Goal: Obtain resource: Download file/media

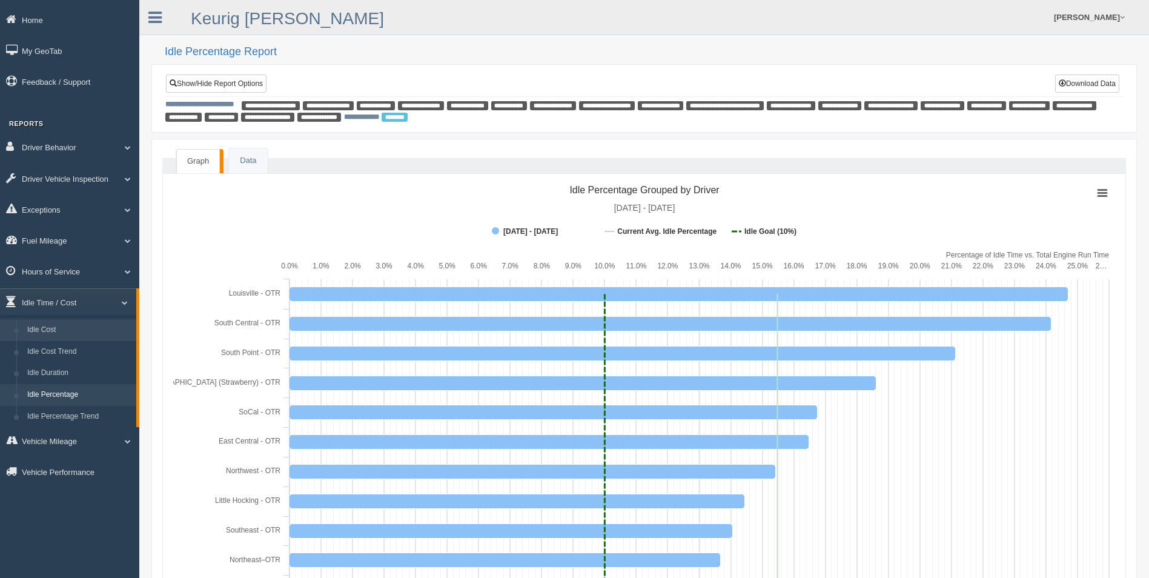
click at [90, 331] on link "Idle Cost" at bounding box center [79, 330] width 114 height 22
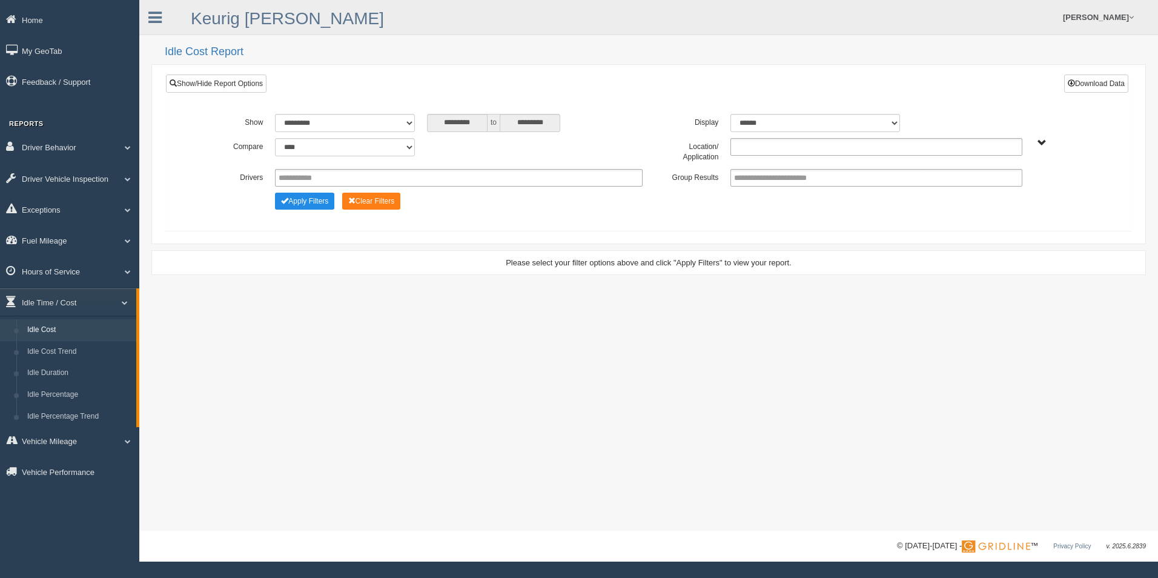
click at [807, 144] on ul at bounding box center [876, 147] width 291 height 18
click at [795, 168] on li "[PERSON_NAME] - OTR" at bounding box center [876, 163] width 290 height 15
click at [825, 147] on ul "[PERSON_NAME] - OTR" at bounding box center [876, 147] width 291 height 18
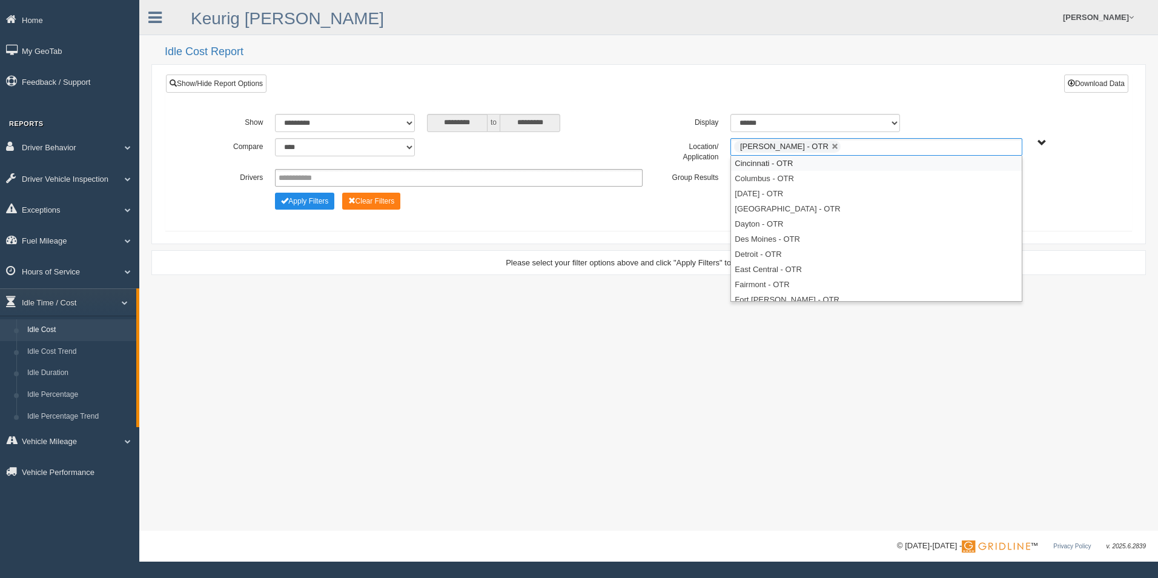
click at [798, 164] on li "Cincinnati - OTR" at bounding box center [876, 163] width 290 height 15
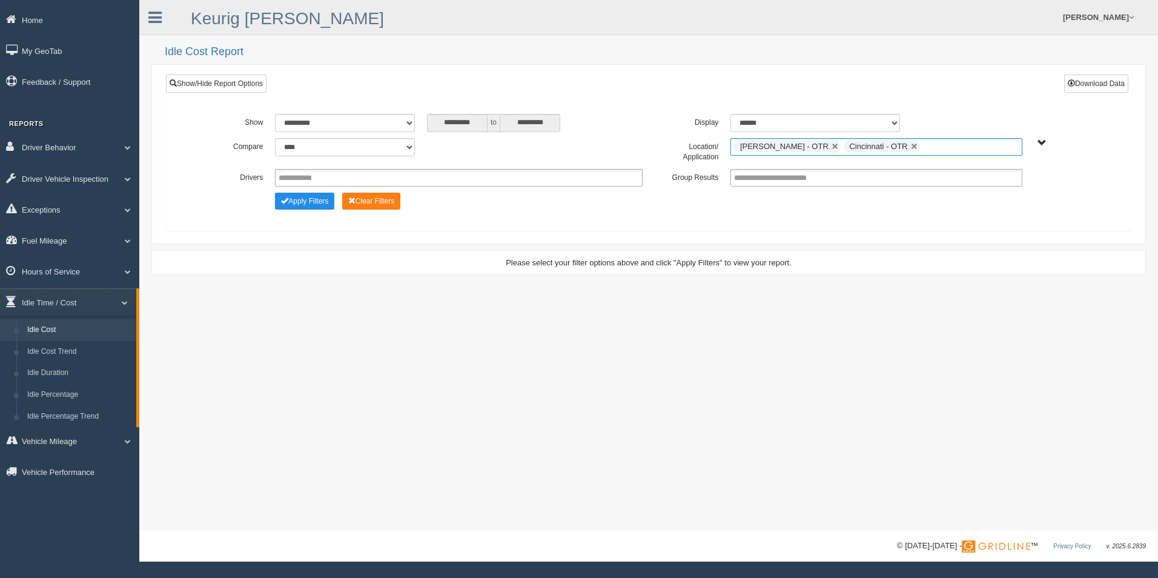
click at [911, 144] on ul "[PERSON_NAME] - OTR Cincinnati - OTR" at bounding box center [876, 147] width 291 height 18
click at [827, 165] on li "Columbus - OTR" at bounding box center [876, 163] width 290 height 15
click at [973, 145] on ul "Beckley - OTR Cincinnati - OTR Columbus - OTR" at bounding box center [876, 147] width 291 height 18
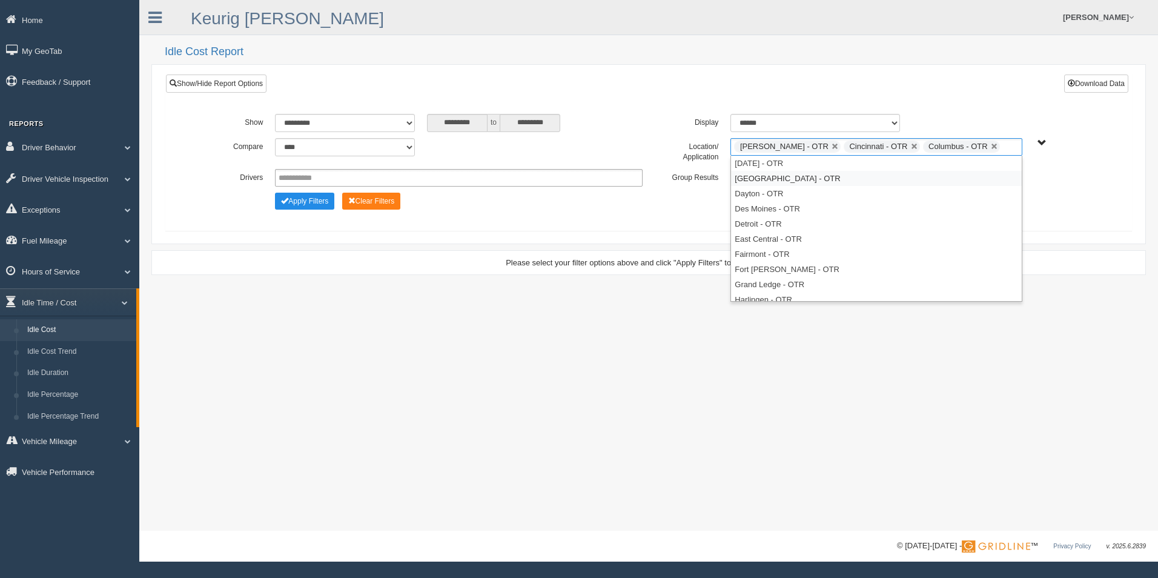
drag, startPoint x: 833, startPoint y: 182, endPoint x: 870, endPoint y: 179, distance: 36.5
click at [835, 181] on li "[GEOGRAPHIC_DATA] - OTR" at bounding box center [876, 178] width 290 height 15
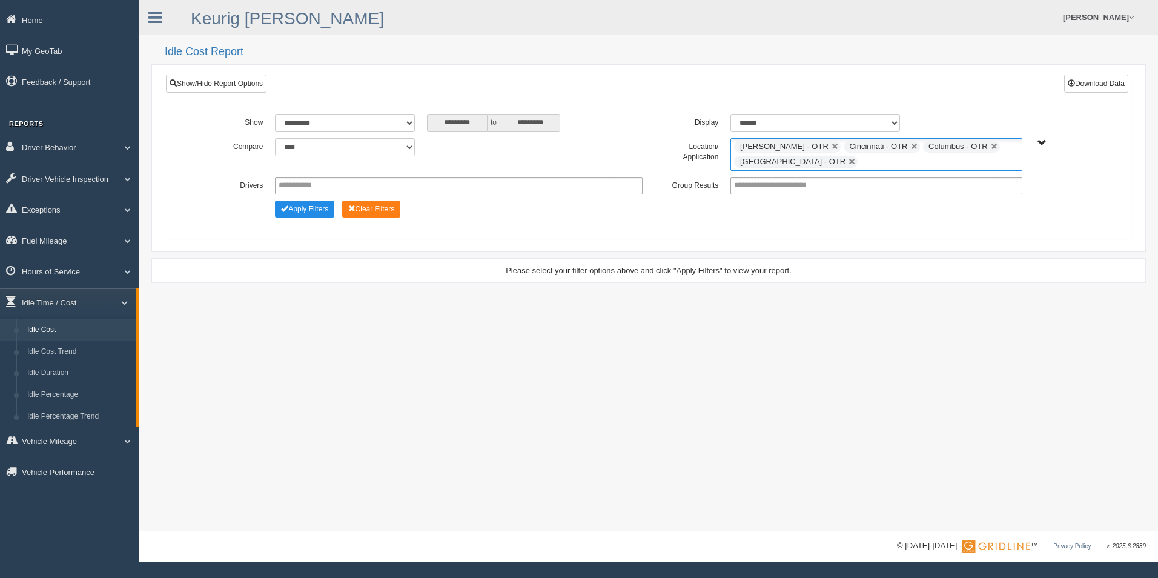
click at [884, 165] on ul "[PERSON_NAME] - OTR Cincinnati - OTR Columbus - OTR [GEOGRAPHIC_DATA] - [GEOGRA…" at bounding box center [876, 154] width 291 height 33
click at [803, 194] on li "Dayton - OTR" at bounding box center [876, 193] width 290 height 15
click at [930, 160] on input "text" at bounding box center [937, 161] width 15 height 15
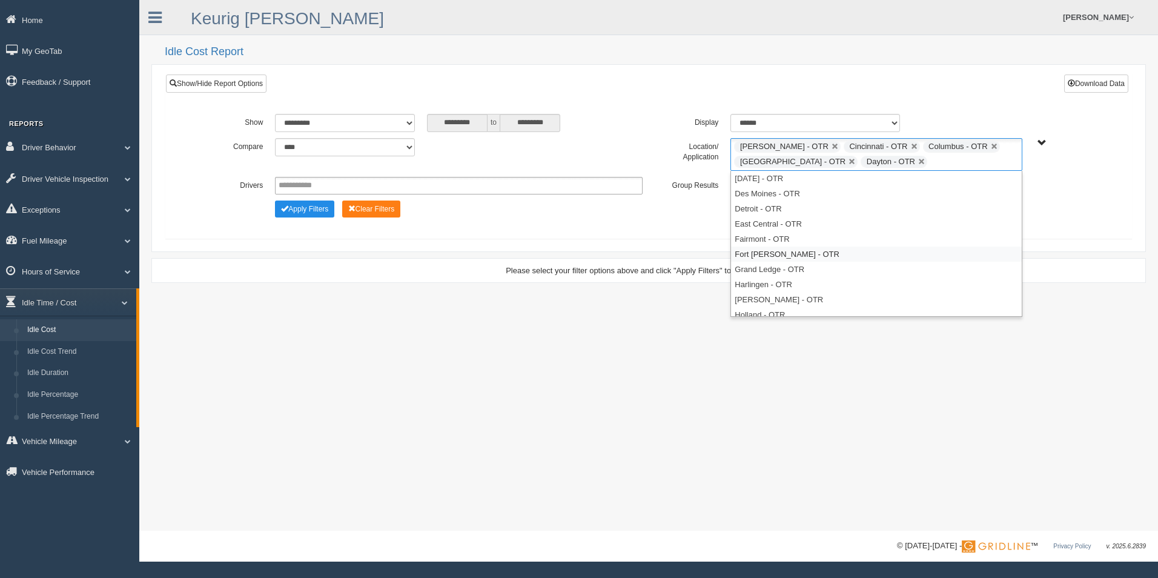
click at [776, 252] on li "Fort [PERSON_NAME] - OTR" at bounding box center [876, 254] width 290 height 15
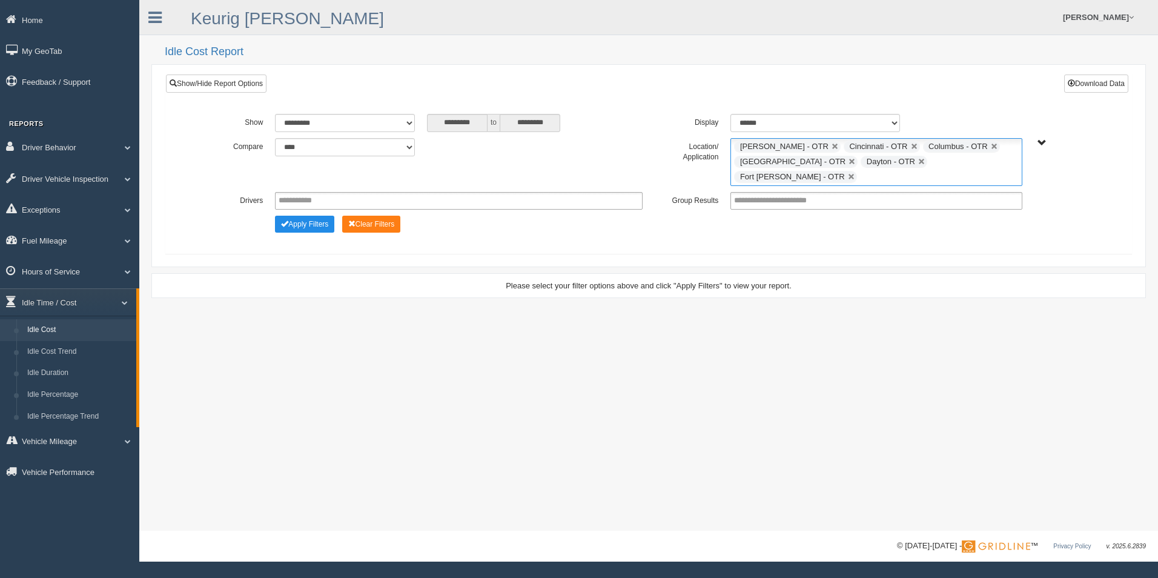
click at [875, 170] on input "text" at bounding box center [867, 177] width 15 height 15
click at [791, 301] on li "Twinsburg - OTR" at bounding box center [876, 308] width 290 height 15
click at [843, 176] on ul "Beckley - OTR Cincinnati - OTR Columbus - OTR Cranberry Township - OTR Dayton -…" at bounding box center [876, 162] width 291 height 48
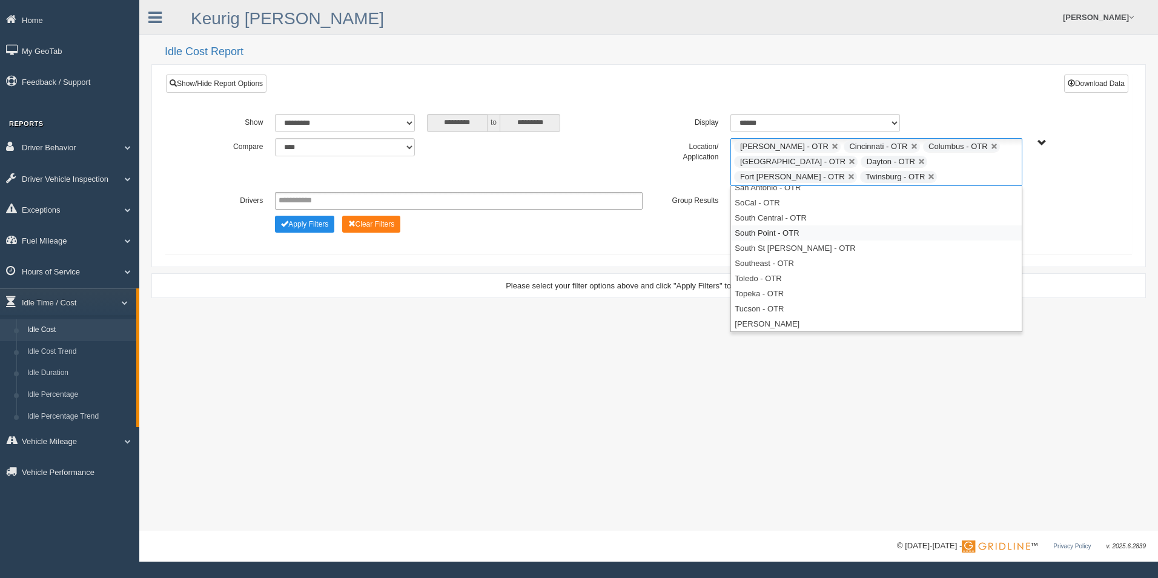
click at [784, 232] on li "South Point - OTR" at bounding box center [876, 232] width 290 height 15
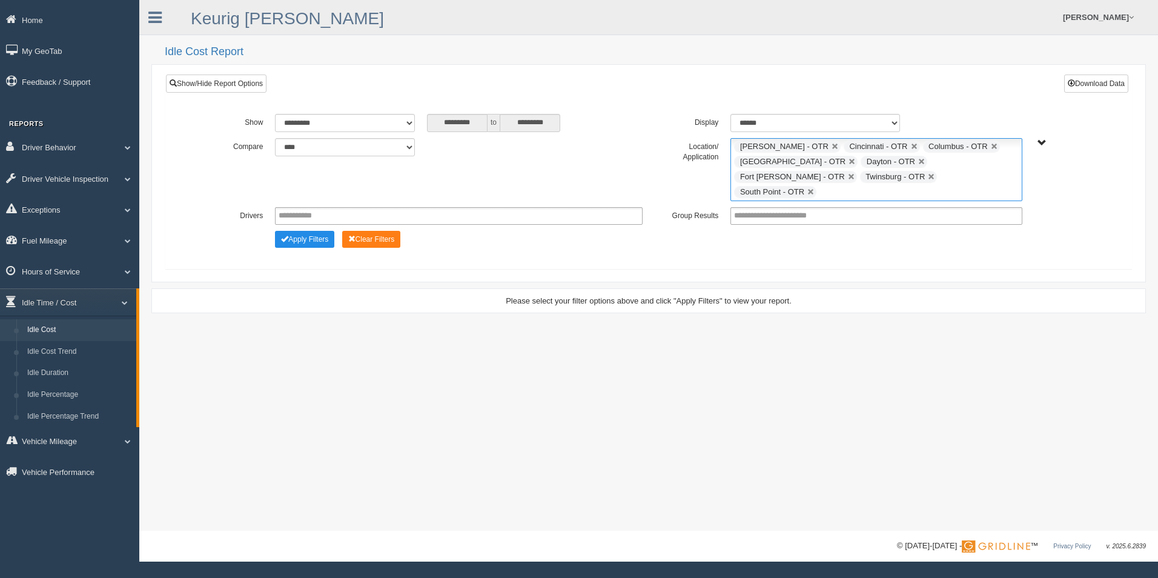
click at [945, 174] on ul "Beckley - OTR Cincinnati - OTR Columbus - OTR Cranberry Township - OTR Dayton -…" at bounding box center [876, 169] width 291 height 63
click at [866, 234] on li "Little Hocking - OTR" at bounding box center [876, 241] width 290 height 15
click at [1013, 176] on ul "Beckley - OTR Cincinnati - OTR Columbus - OTR Cranberry Township - OTR Dayton -…" at bounding box center [876, 169] width 291 height 63
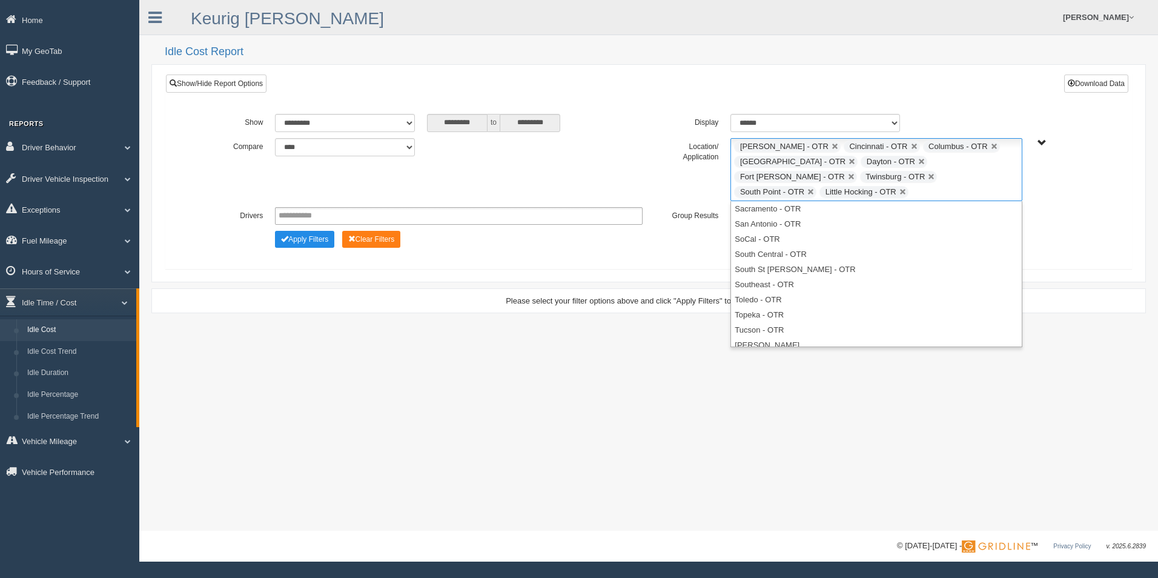
click at [378, 391] on div "**********" at bounding box center [648, 265] width 1019 height 531
click at [308, 231] on button "Apply Filters" at bounding box center [304, 239] width 59 height 17
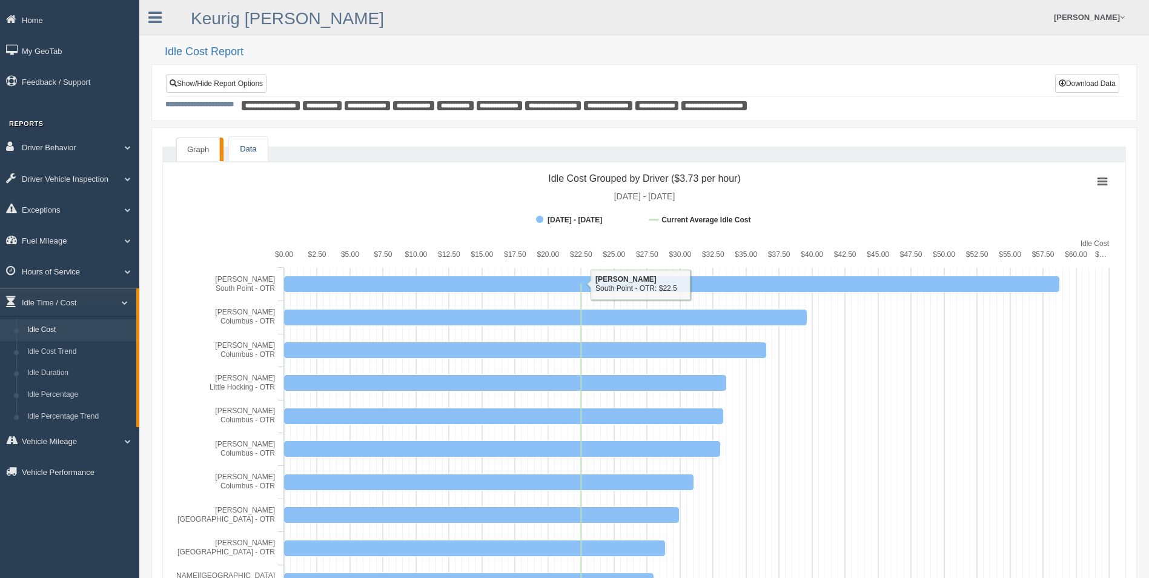
click at [240, 151] on link "Data" at bounding box center [248, 149] width 38 height 25
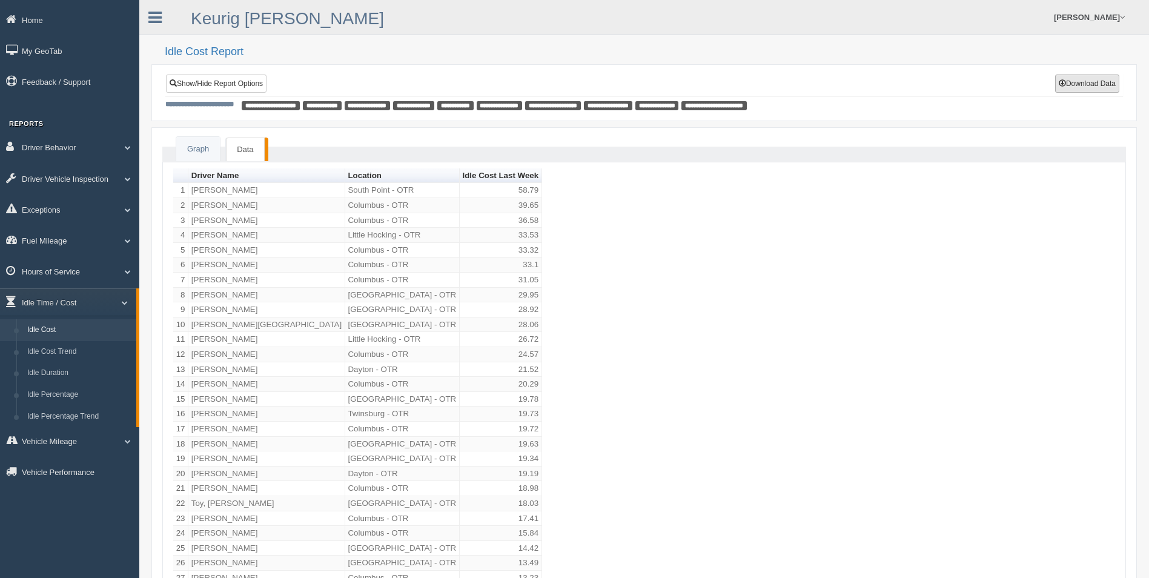
click at [1099, 78] on button "Download Data" at bounding box center [1087, 84] width 64 height 18
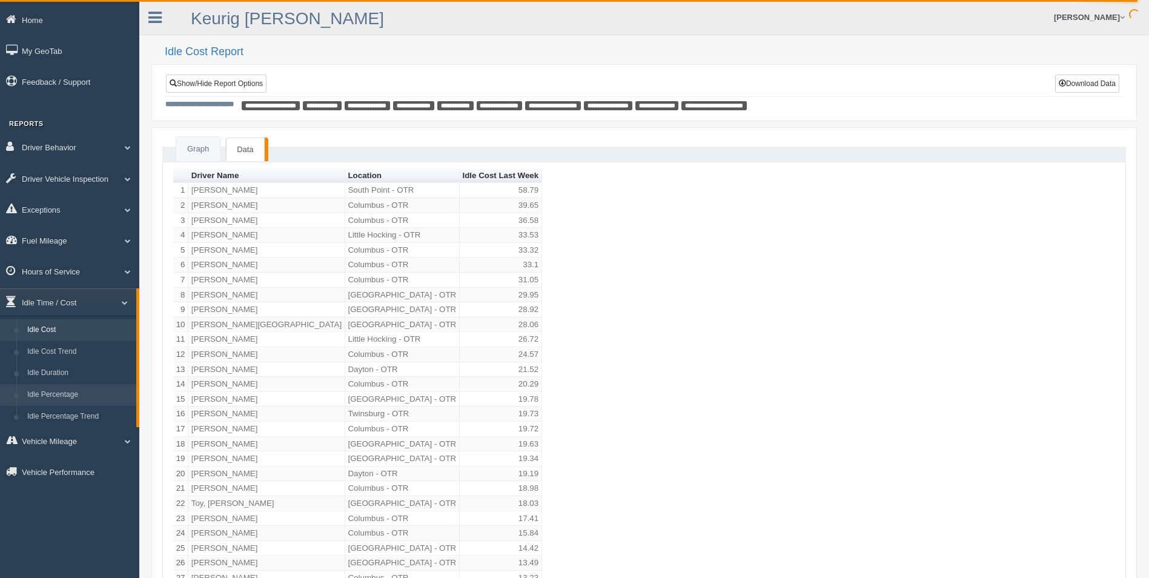
click at [76, 391] on link "Idle Percentage" at bounding box center [79, 395] width 114 height 22
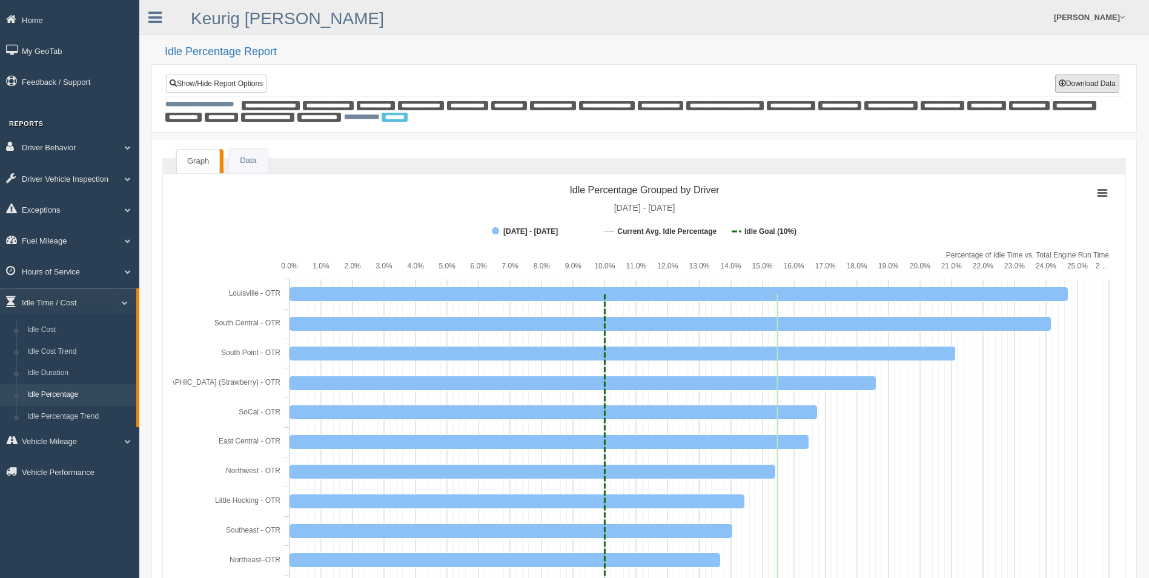
click at [1092, 87] on button "Download Data" at bounding box center [1087, 84] width 64 height 18
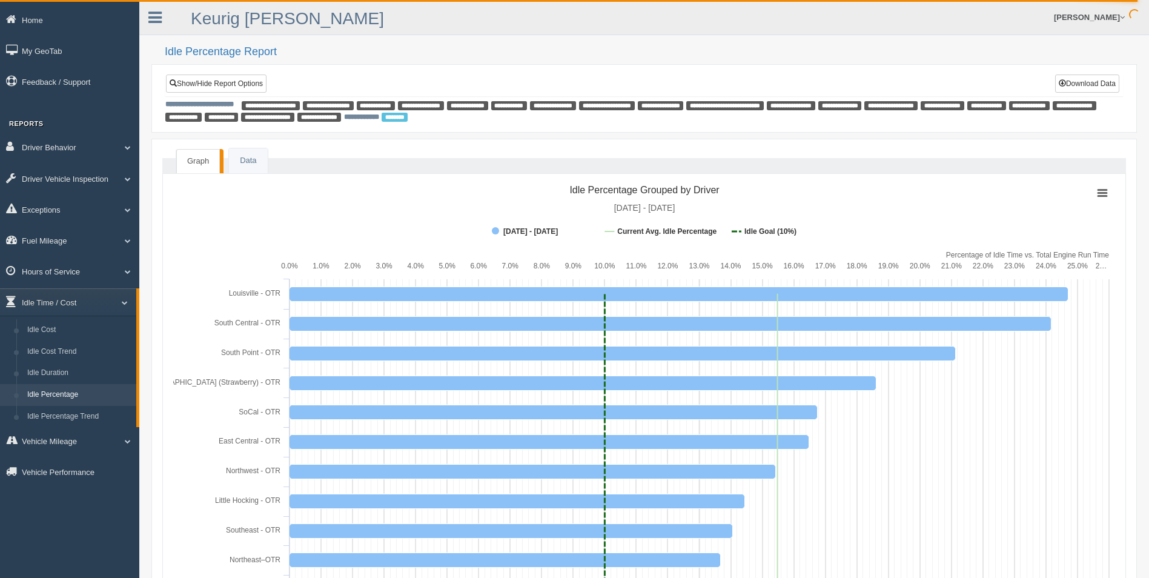
click at [55, 394] on link "Idle Percentage" at bounding box center [79, 395] width 114 height 22
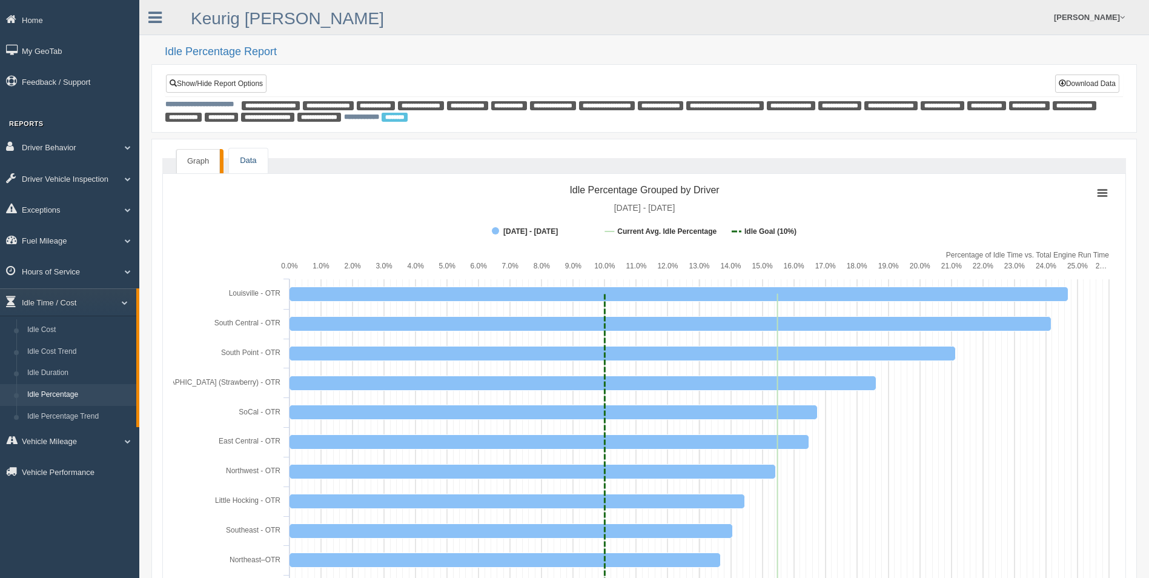
click at [244, 165] on link "Data" at bounding box center [248, 160] width 38 height 25
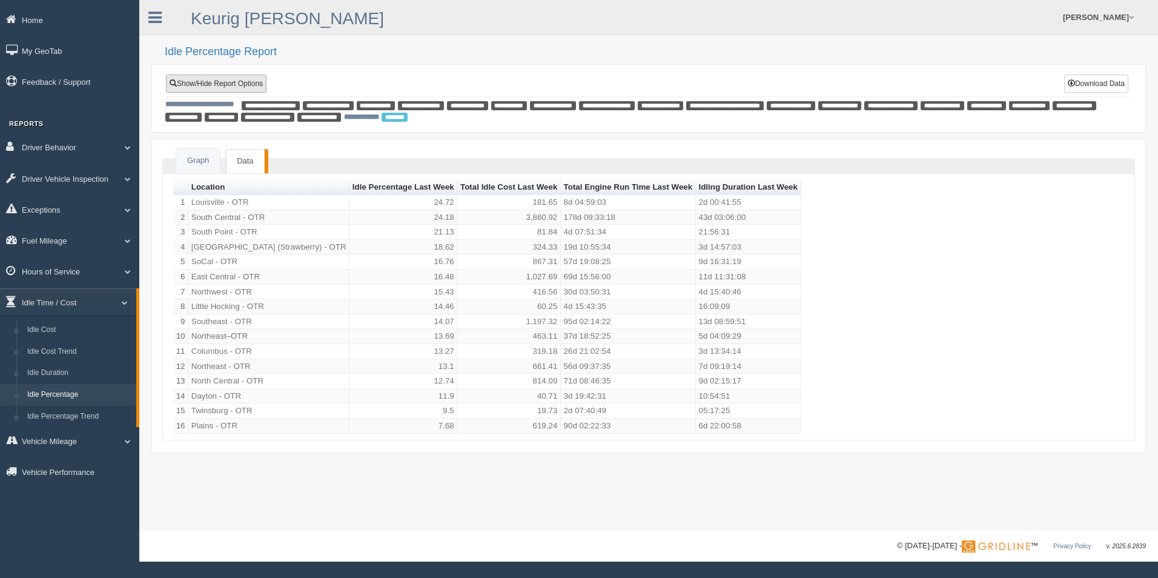
click at [178, 81] on link "Show/Hide Report Options" at bounding box center [216, 84] width 101 height 18
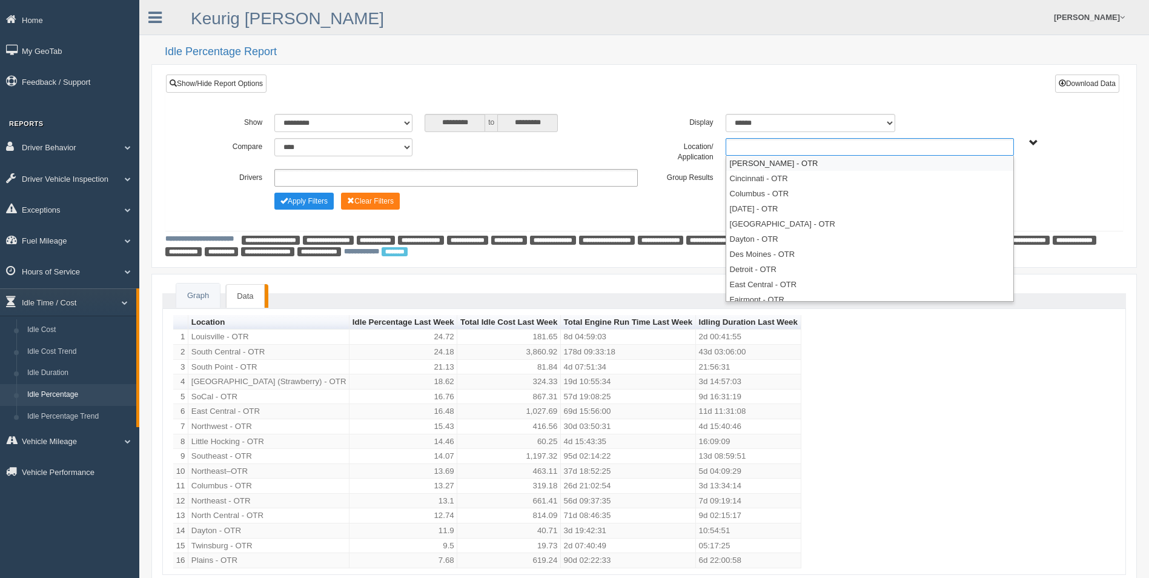
click at [830, 148] on ul at bounding box center [870, 147] width 288 height 18
click at [774, 168] on li "[PERSON_NAME] - OTR" at bounding box center [869, 163] width 287 height 15
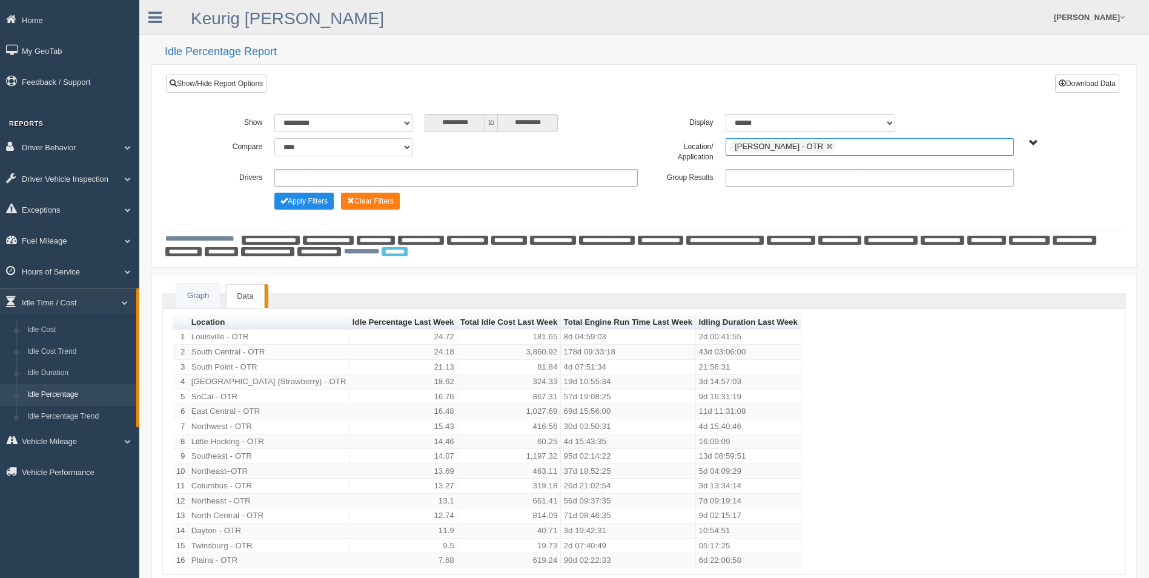
click at [828, 151] on ul "[PERSON_NAME] - OTR" at bounding box center [870, 147] width 288 height 18
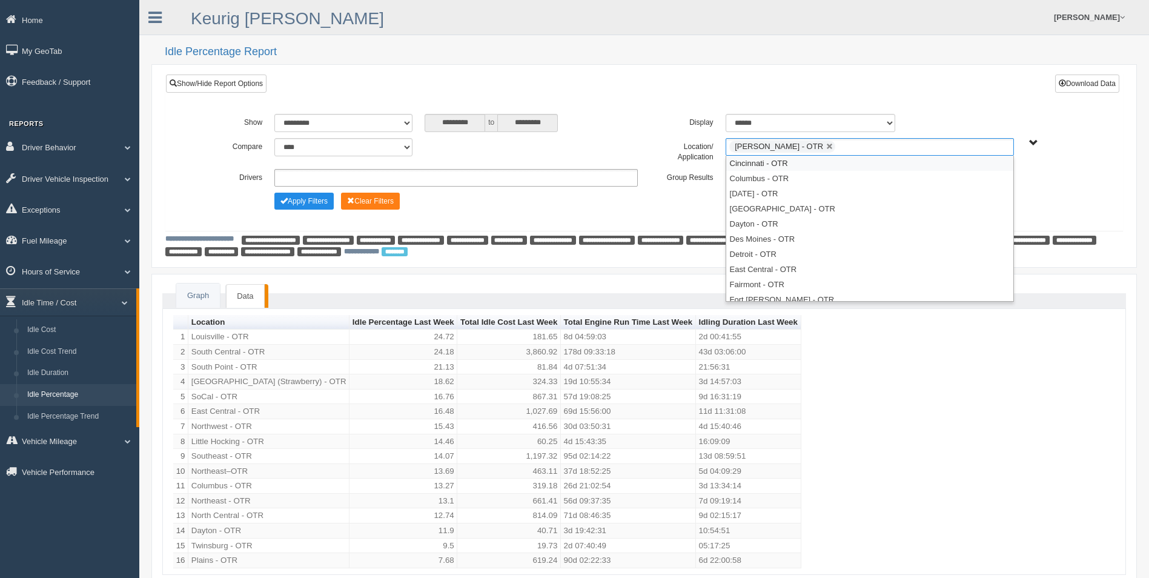
click at [808, 168] on li "Cincinnati - OTR" at bounding box center [869, 163] width 287 height 15
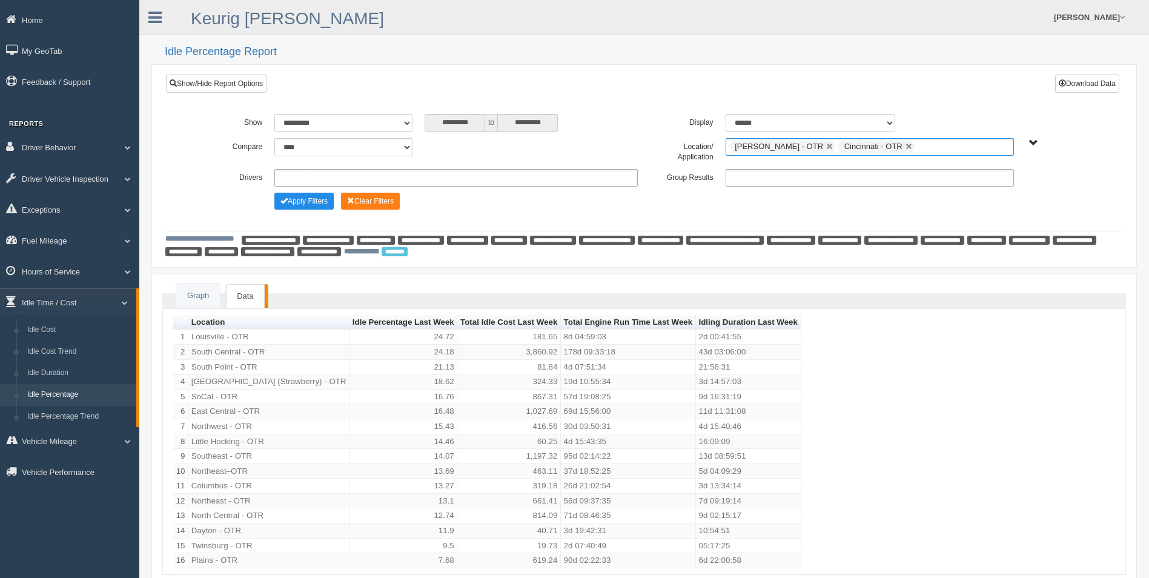
click at [913, 150] on ul "[PERSON_NAME] - OTR Cincinnati - OTR" at bounding box center [870, 147] width 288 height 18
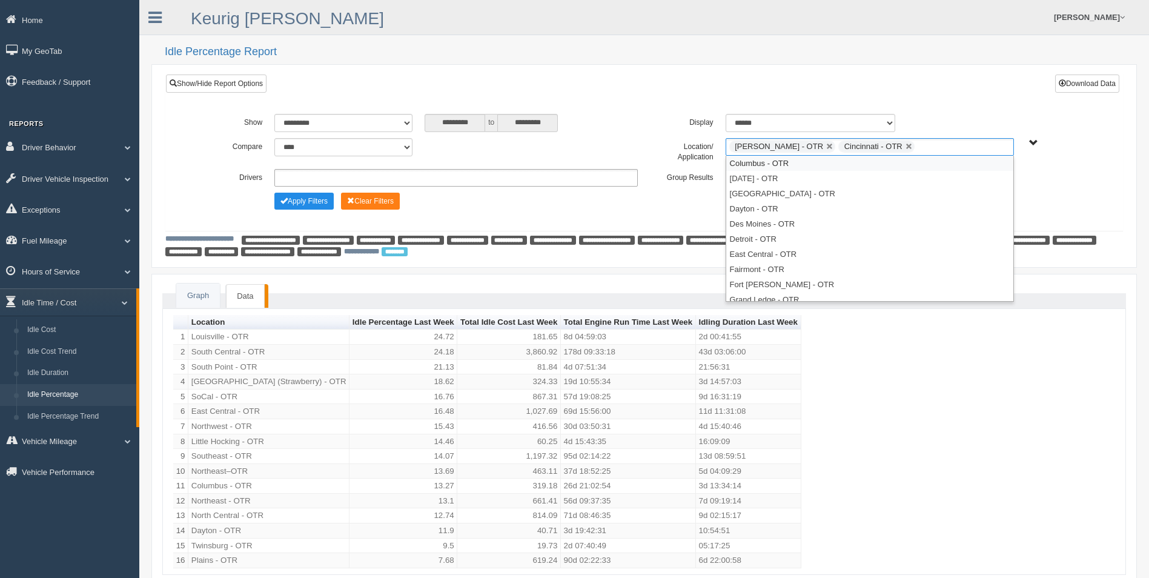
click at [811, 167] on li "Columbus - OTR" at bounding box center [869, 163] width 287 height 15
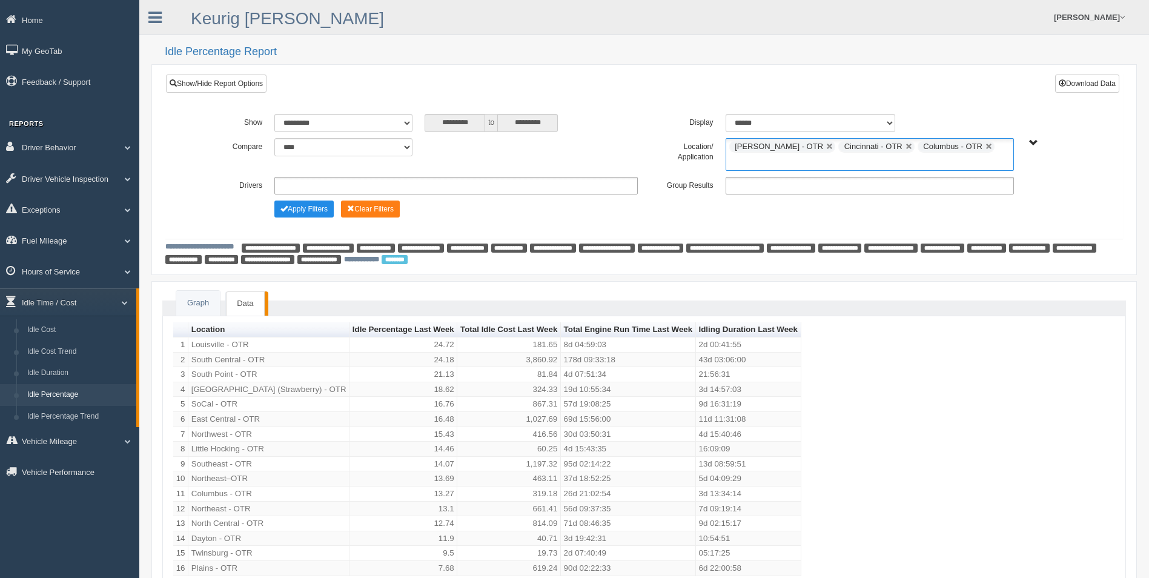
click at [978, 148] on ul "Beckley - OTR Cincinnati - OTR Columbus - OTR" at bounding box center [870, 154] width 288 height 33
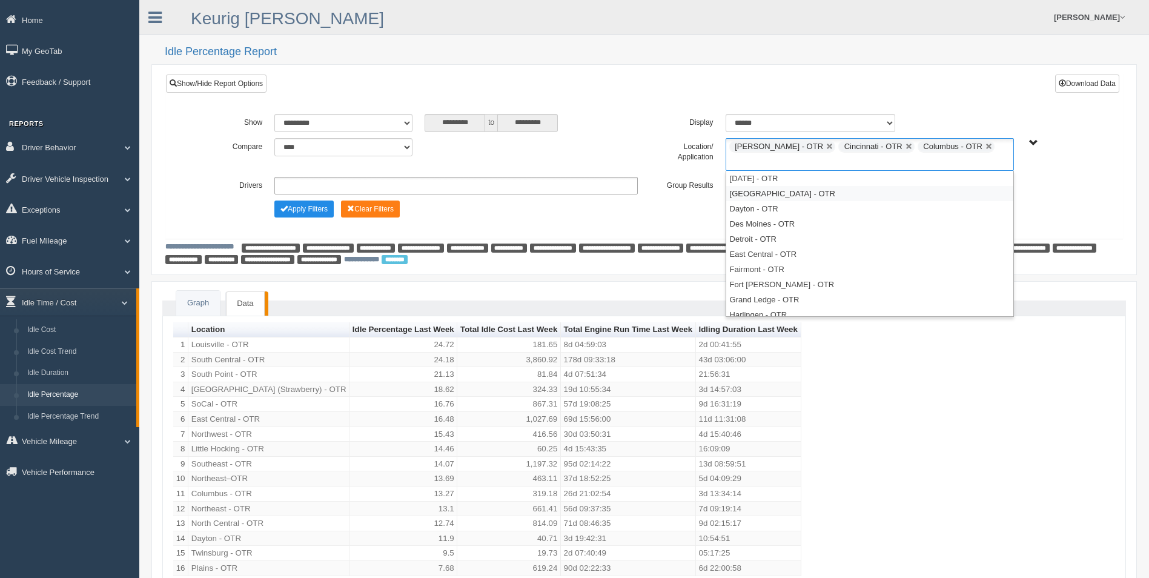
click at [800, 186] on li "[GEOGRAPHIC_DATA] - OTR" at bounding box center [869, 193] width 287 height 15
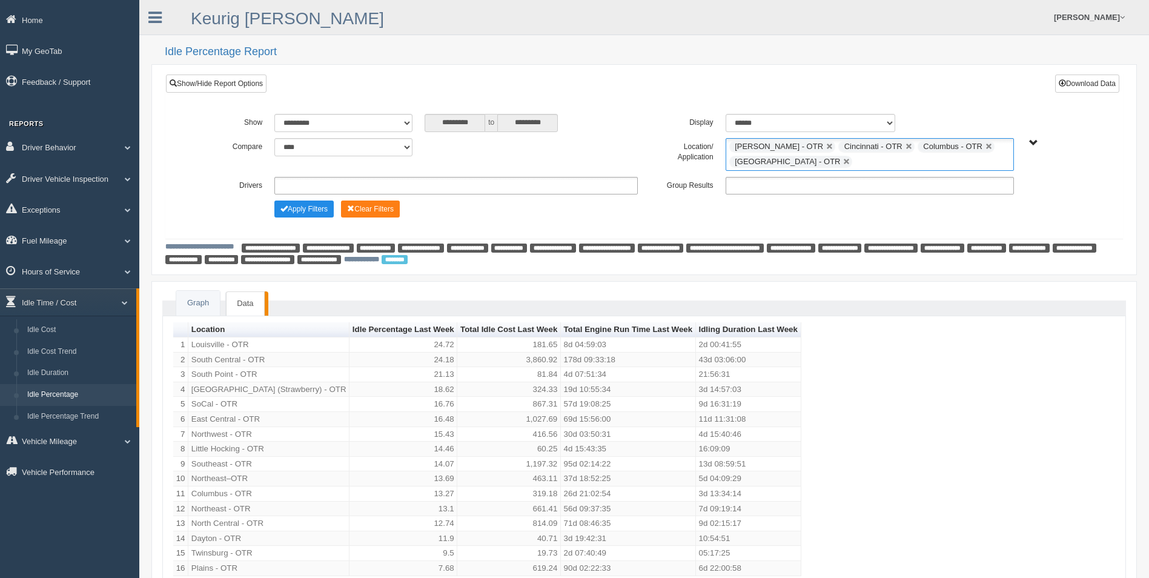
click at [869, 164] on ul "[PERSON_NAME] - OTR Cincinnati - OTR Columbus - OTR [GEOGRAPHIC_DATA] - [GEOGRA…" at bounding box center [870, 154] width 288 height 33
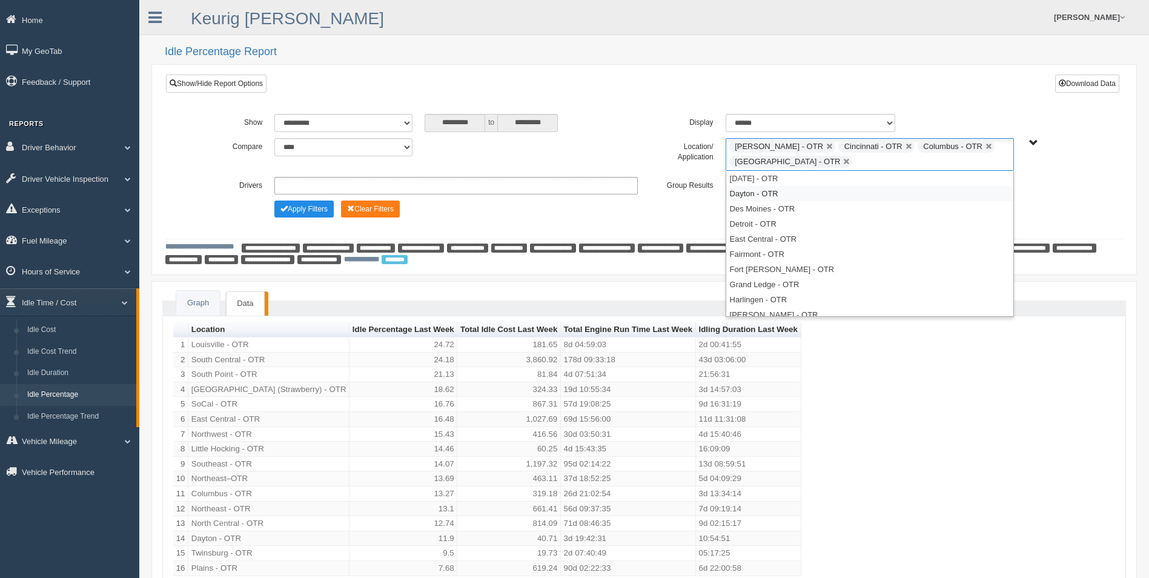
click at [759, 198] on li "Dayton - OTR" at bounding box center [869, 193] width 287 height 15
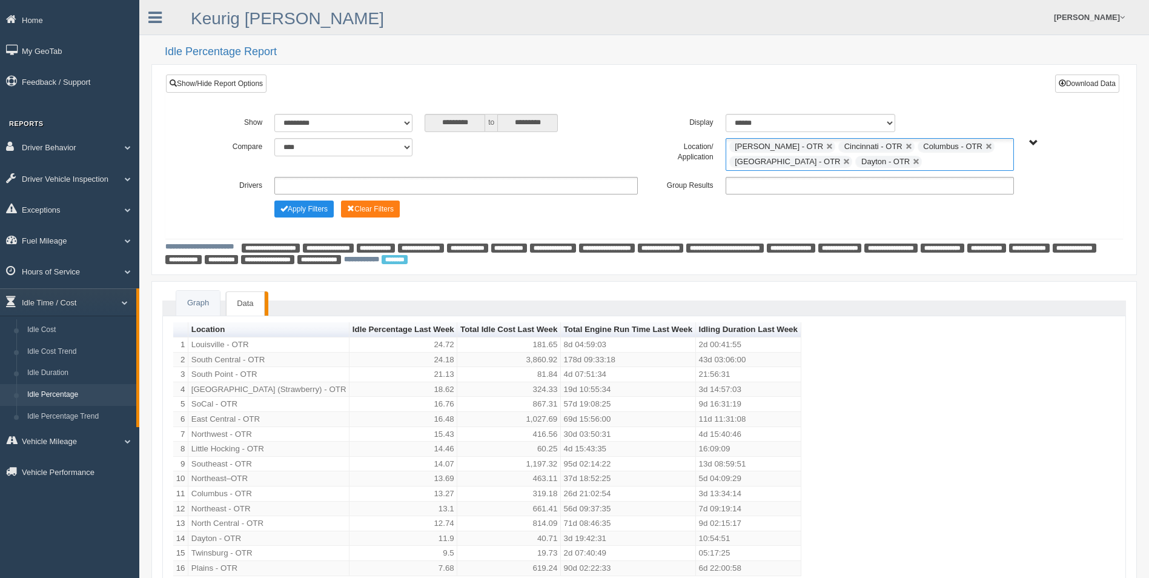
click at [934, 156] on ul "[PERSON_NAME] - OTR Cincinnati - OTR Columbus - OTR [GEOGRAPHIC_DATA] - [GEOGRA…" at bounding box center [870, 154] width 288 height 33
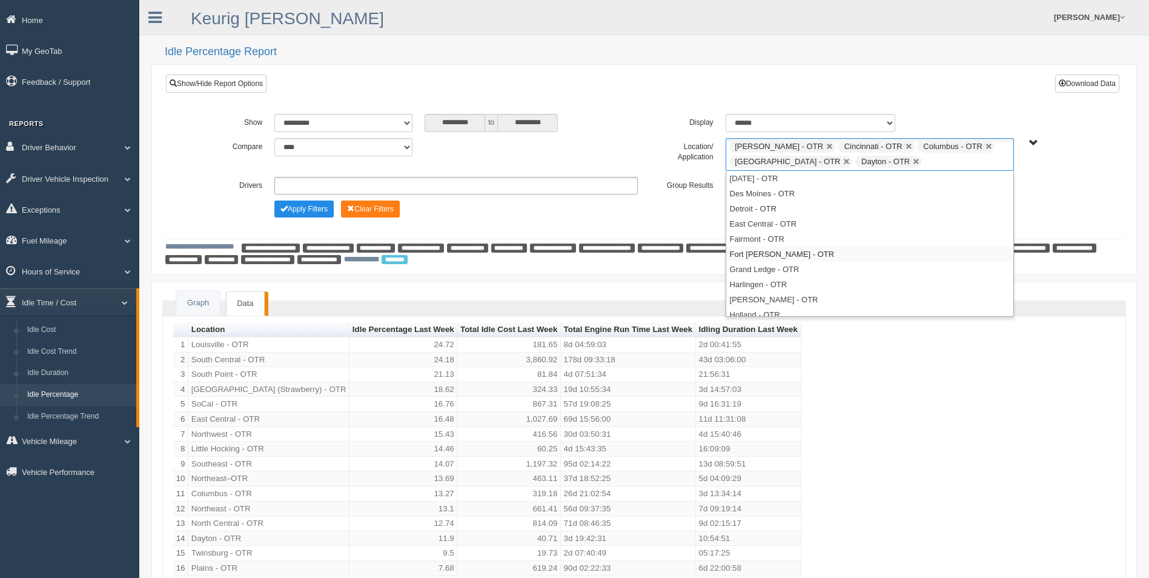
click at [773, 257] on li "Fort [PERSON_NAME] - OTR" at bounding box center [869, 254] width 287 height 15
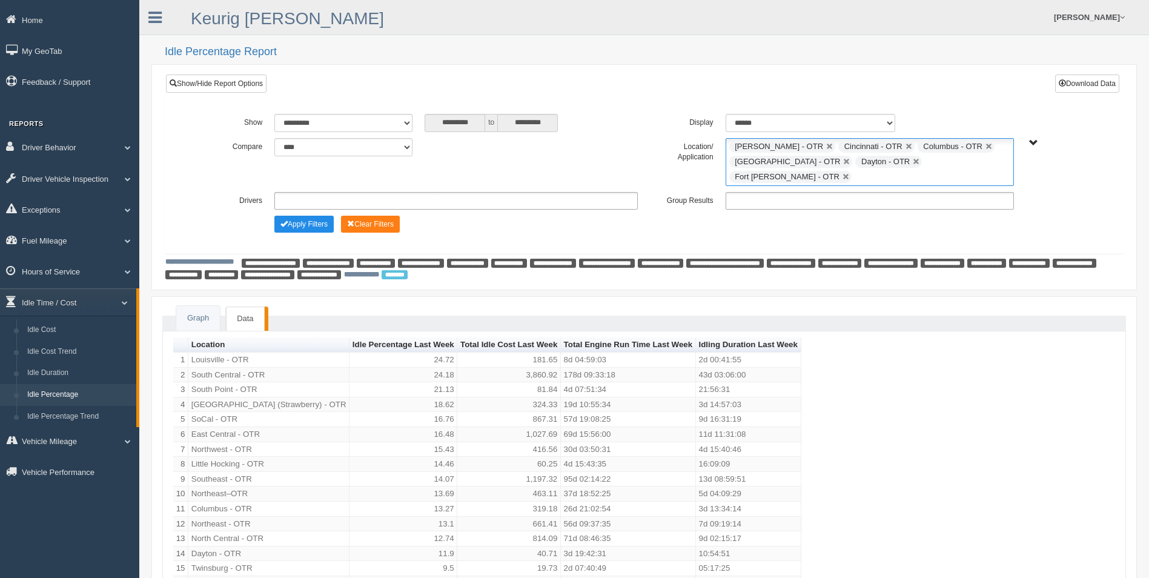
click at [870, 170] on input "text" at bounding box center [862, 177] width 15 height 15
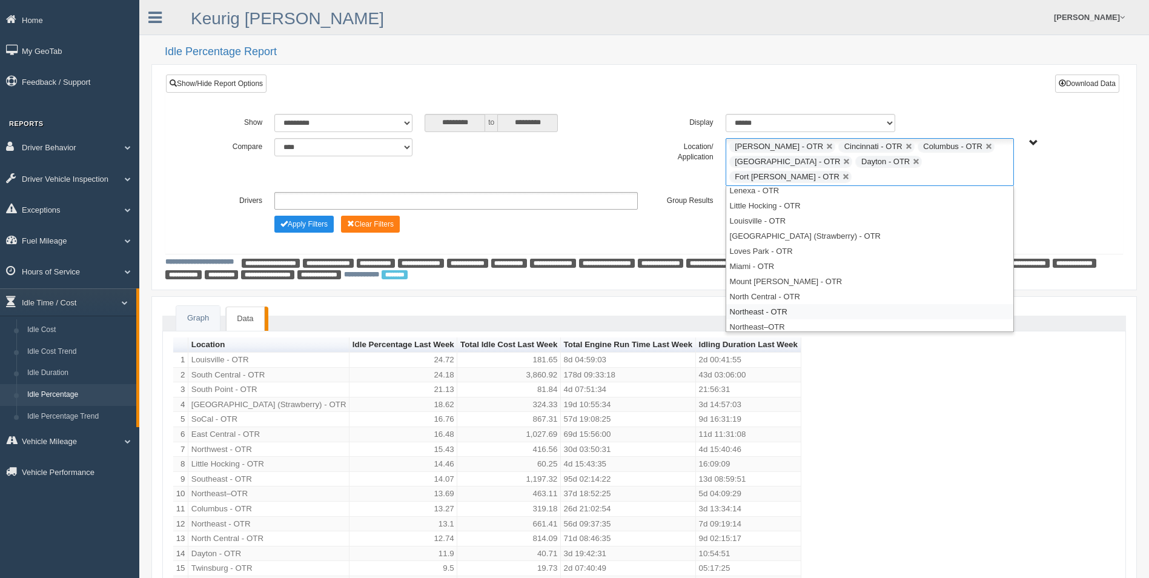
scroll to position [203, 0]
click at [773, 195] on li "Little Hocking - OTR" at bounding box center [869, 202] width 287 height 15
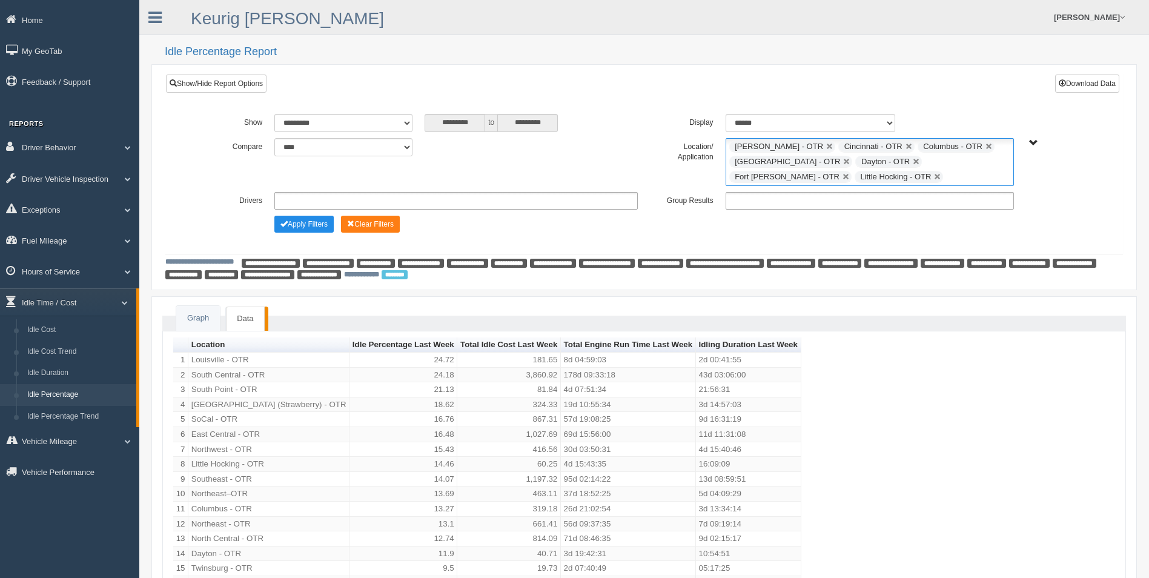
click at [950, 179] on ul "[PERSON_NAME] - OTR Cincinnati - OTR Columbus - OTR [GEOGRAPHIC_DATA] - [GEOGRA…" at bounding box center [870, 162] width 288 height 48
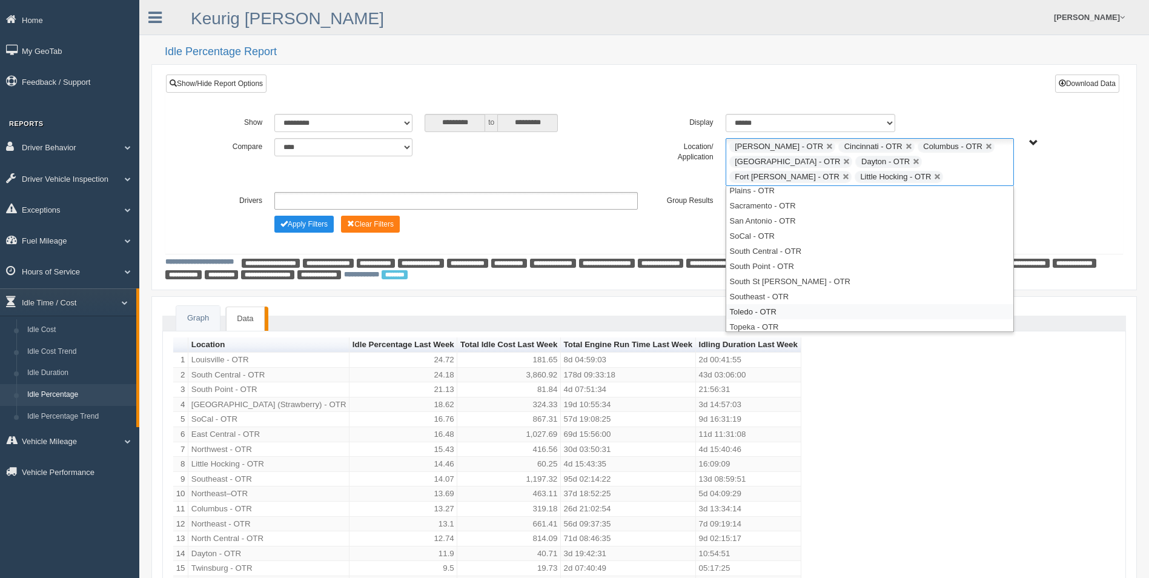
scroll to position [415, 0]
click at [796, 266] on li "South Point - OTR" at bounding box center [869, 263] width 287 height 15
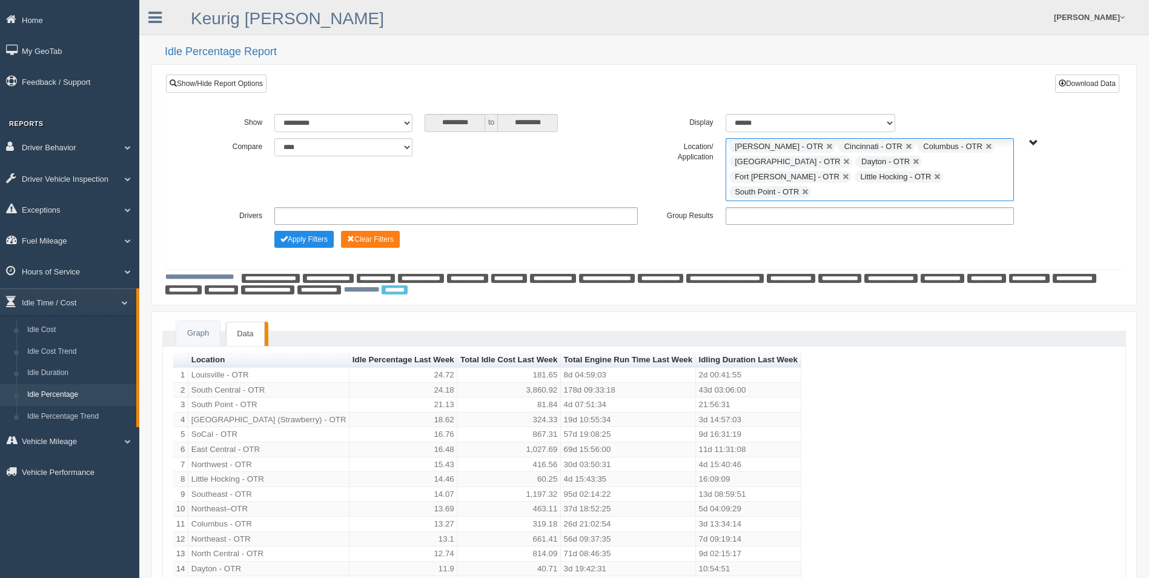
click at [947, 174] on ul "Beckley - OTR Cincinnati - OTR Columbus - OTR Cranberry Township - OTR Dayton -…" at bounding box center [870, 169] width 288 height 63
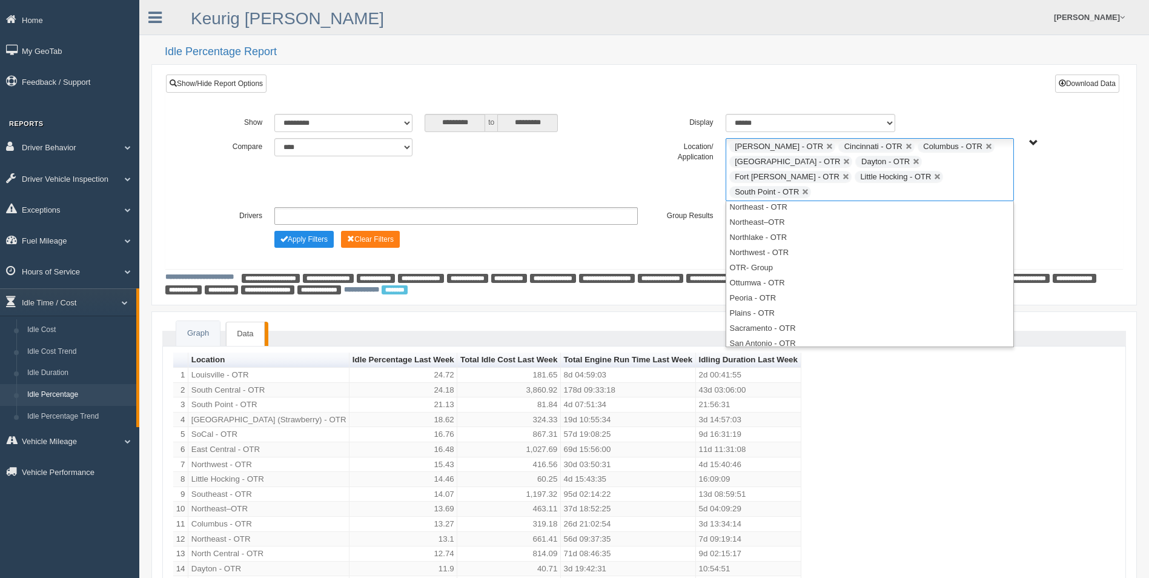
scroll to position [445, 0]
click at [798, 316] on li "Twinsburg - OTR" at bounding box center [869, 323] width 287 height 15
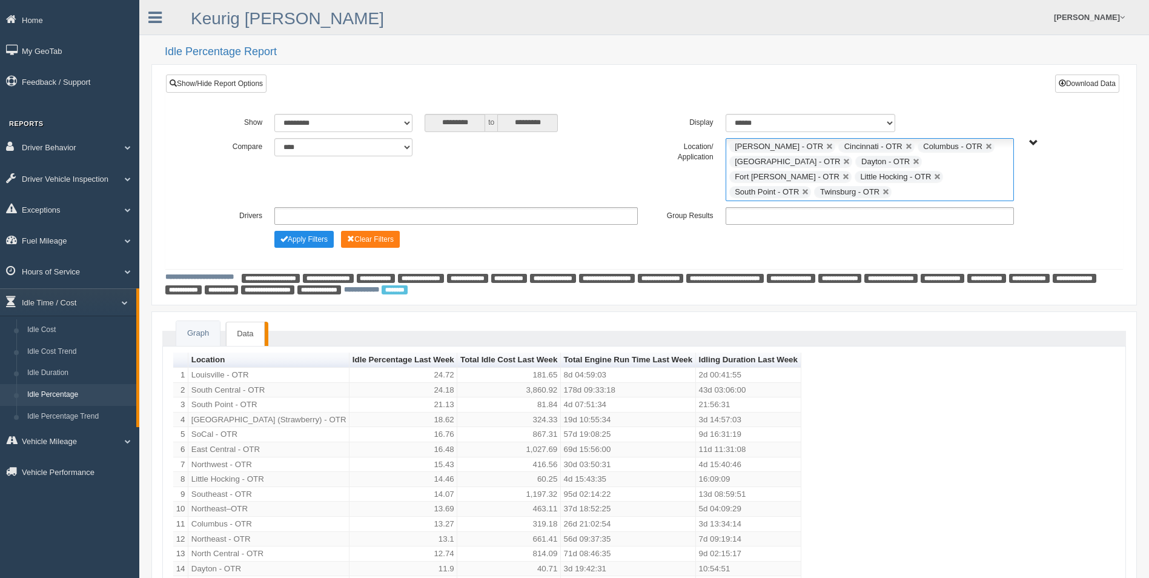
scroll to position [430, 0]
click at [910, 185] on input "text" at bounding box center [902, 192] width 15 height 15
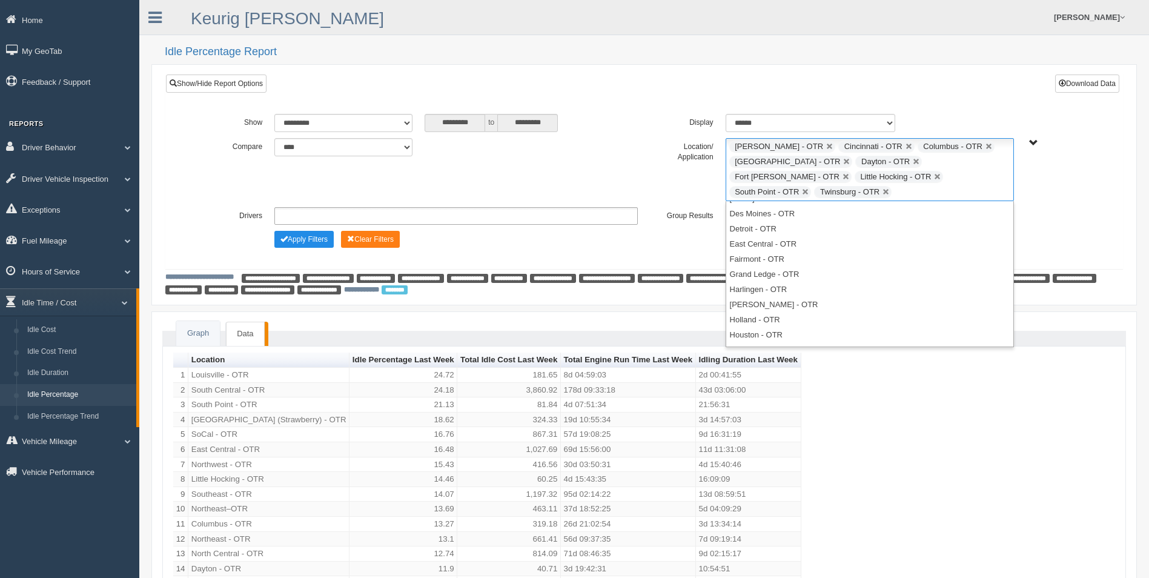
scroll to position [0, 0]
click at [1077, 207] on div "**********" at bounding box center [644, 216] width 902 height 18
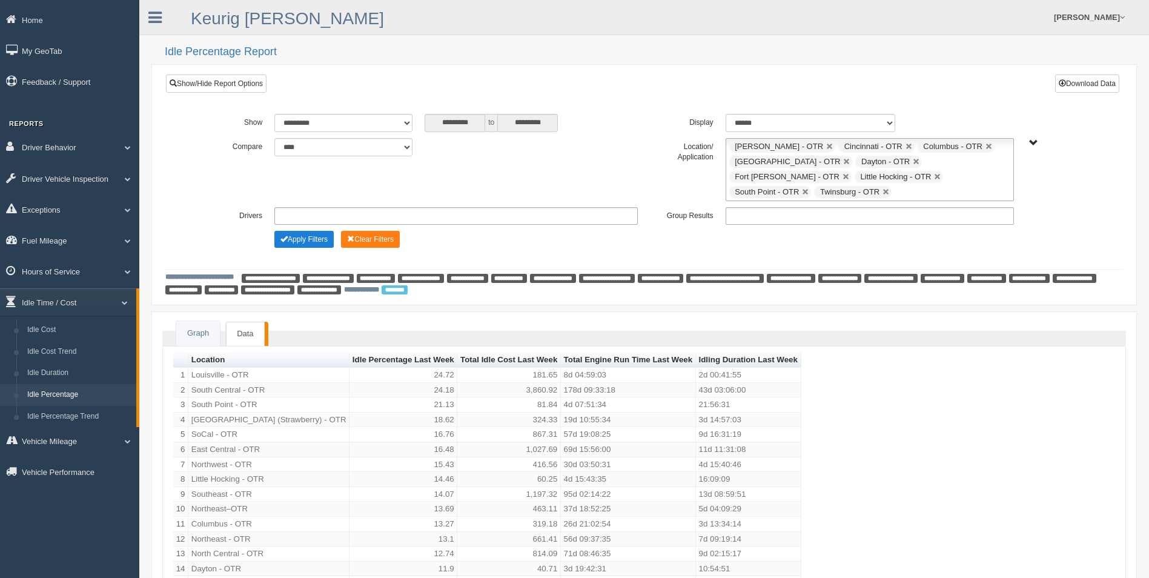
click at [293, 231] on button "Apply Filters" at bounding box center [303, 239] width 59 height 17
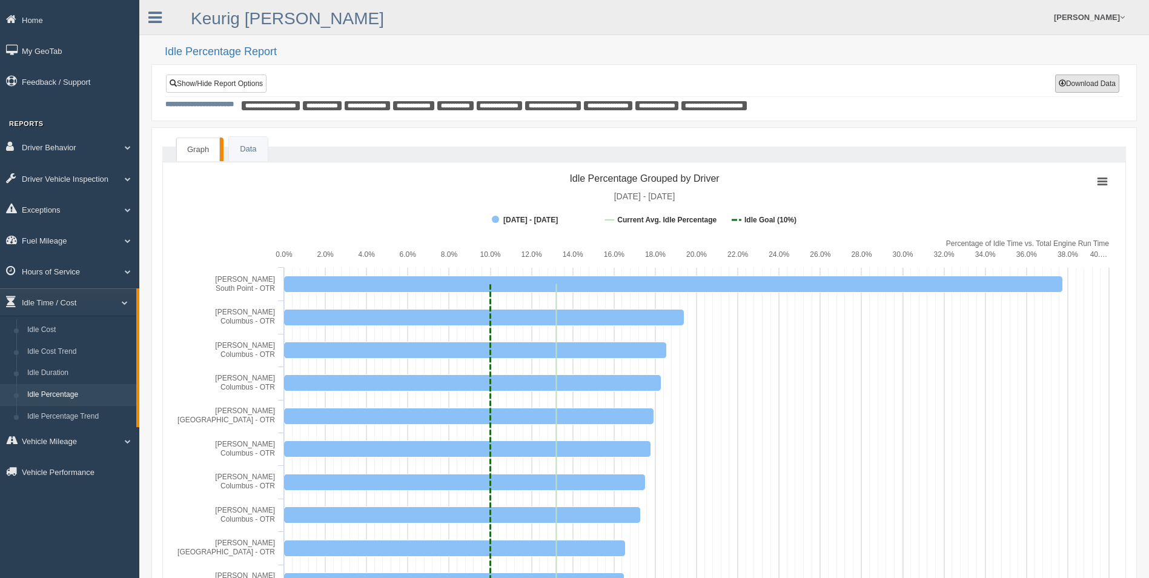
click at [1081, 85] on button "Download Data" at bounding box center [1087, 84] width 64 height 18
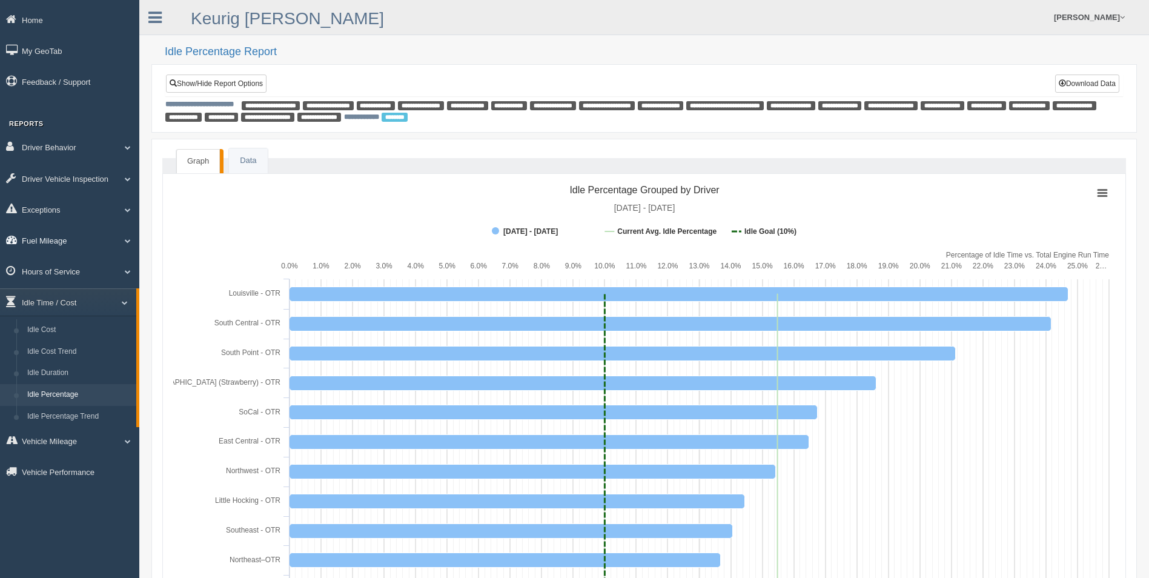
click at [125, 244] on link "Fuel Mileage" at bounding box center [69, 240] width 139 height 27
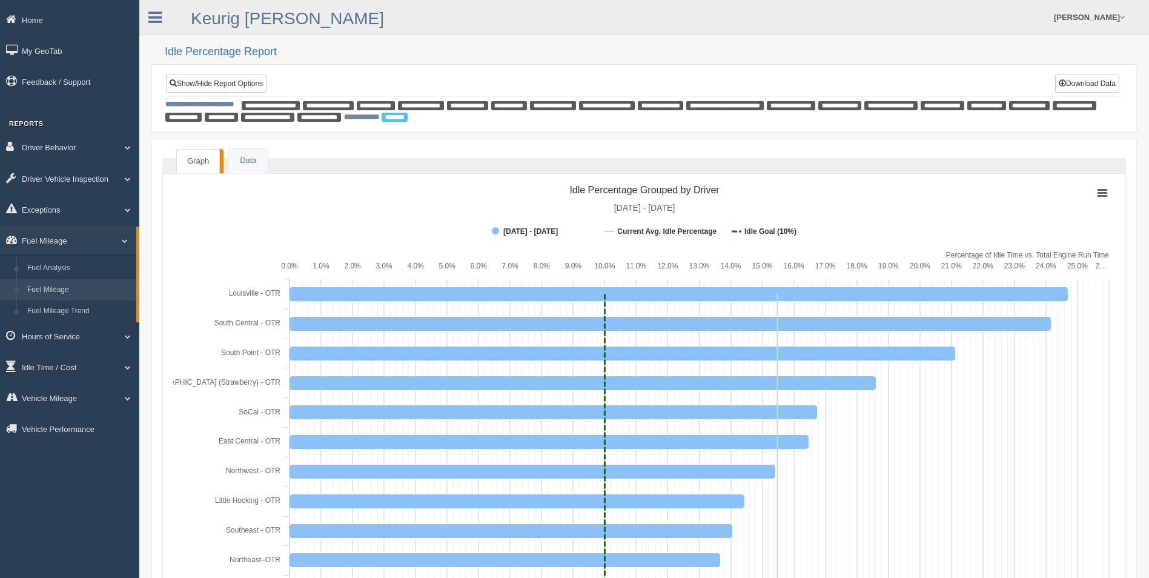
click at [98, 288] on link "Fuel Mileage" at bounding box center [79, 290] width 114 height 22
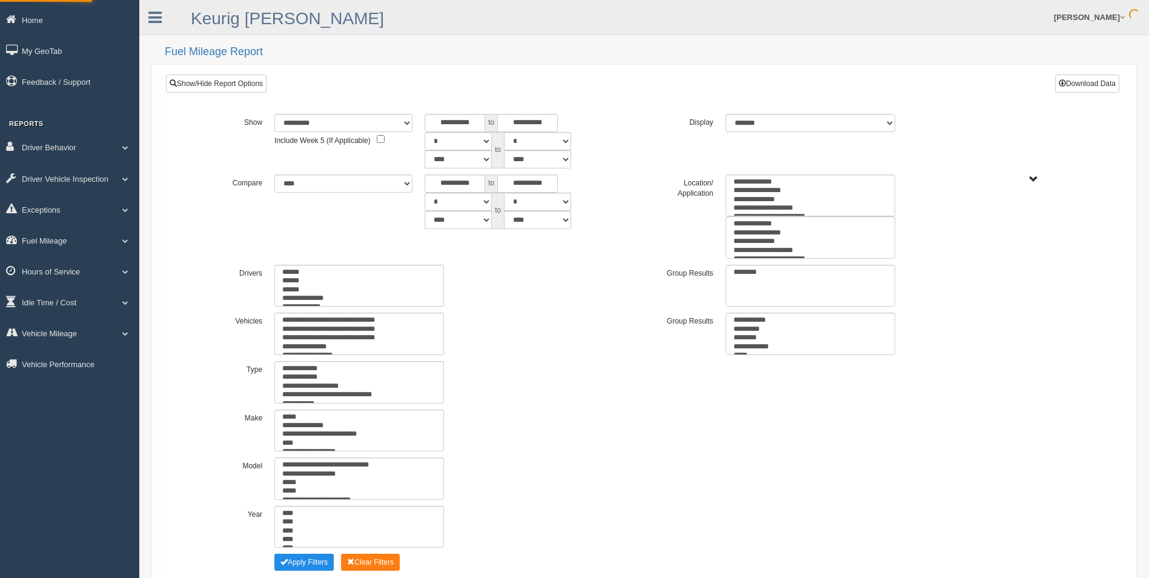
select select
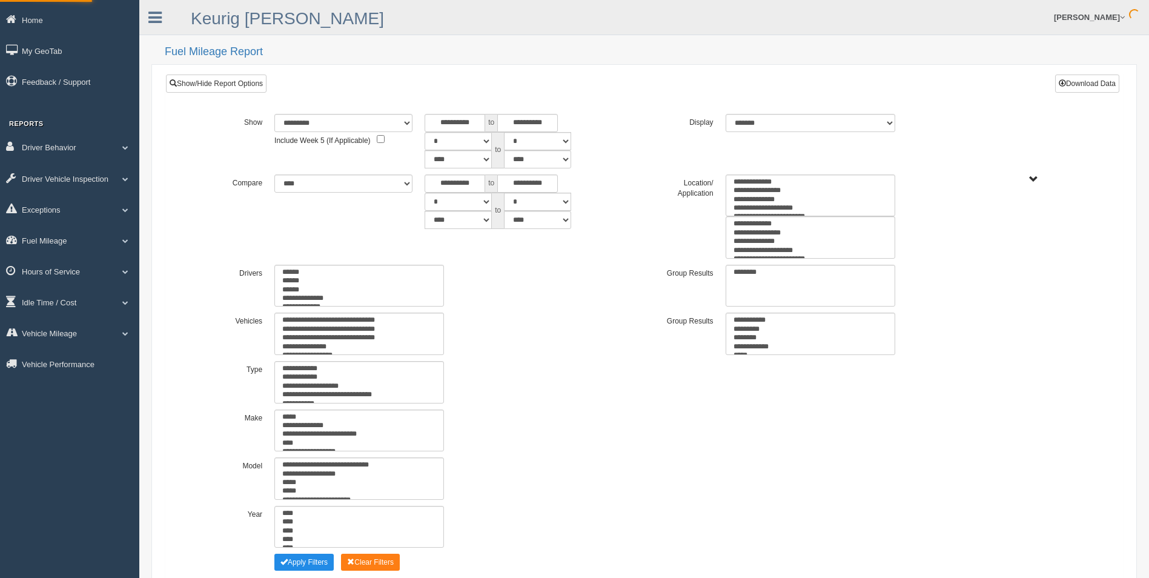
select select
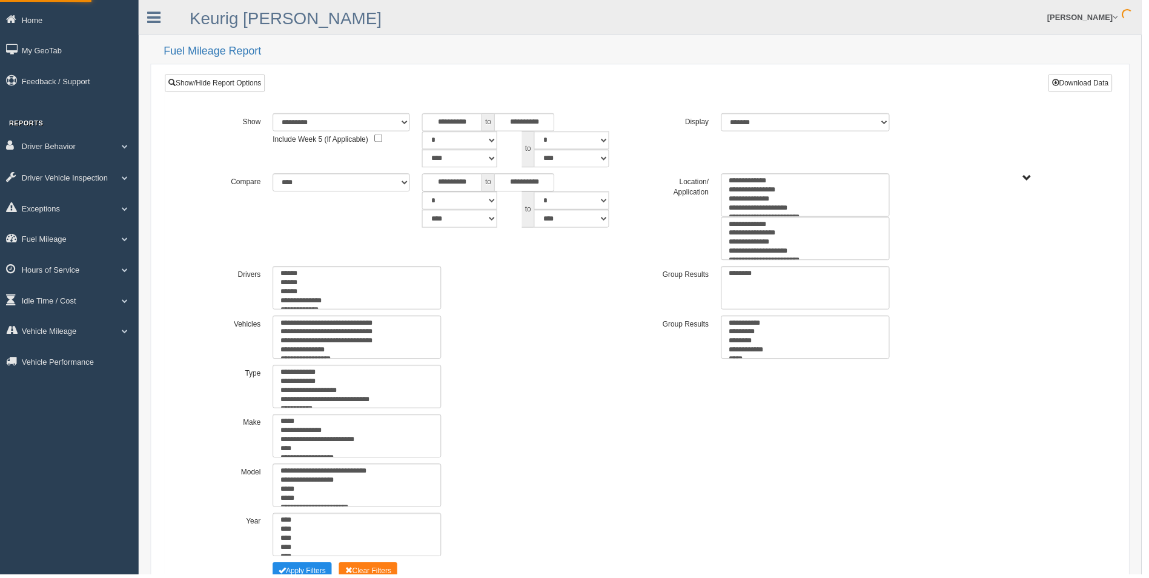
type input "*********"
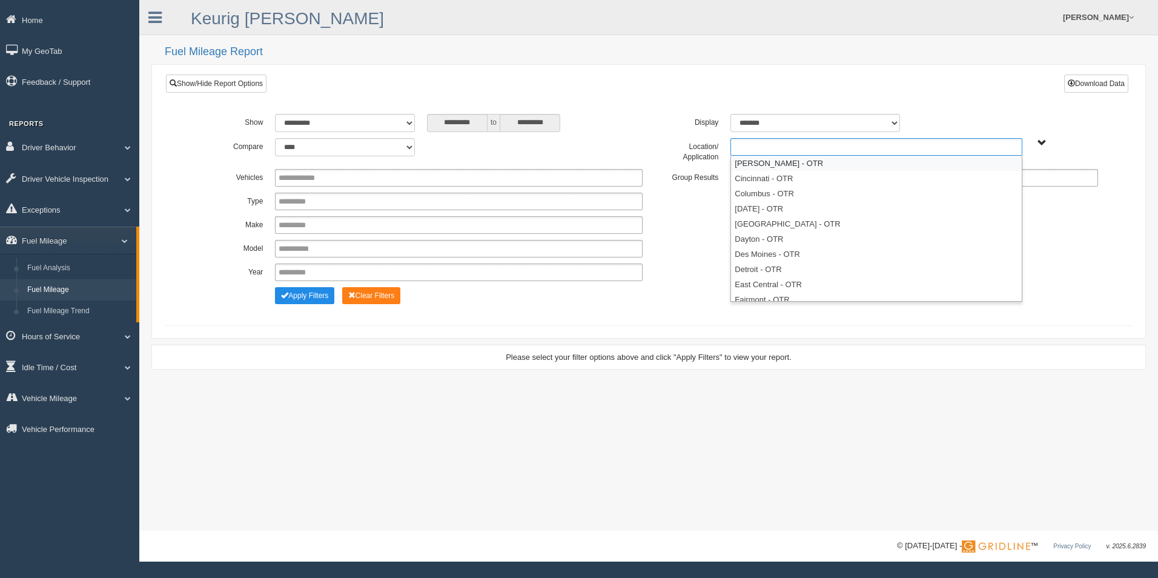
click at [776, 145] on input "text" at bounding box center [760, 146] width 52 height 15
click at [775, 165] on li "[PERSON_NAME] - OTR" at bounding box center [876, 163] width 290 height 15
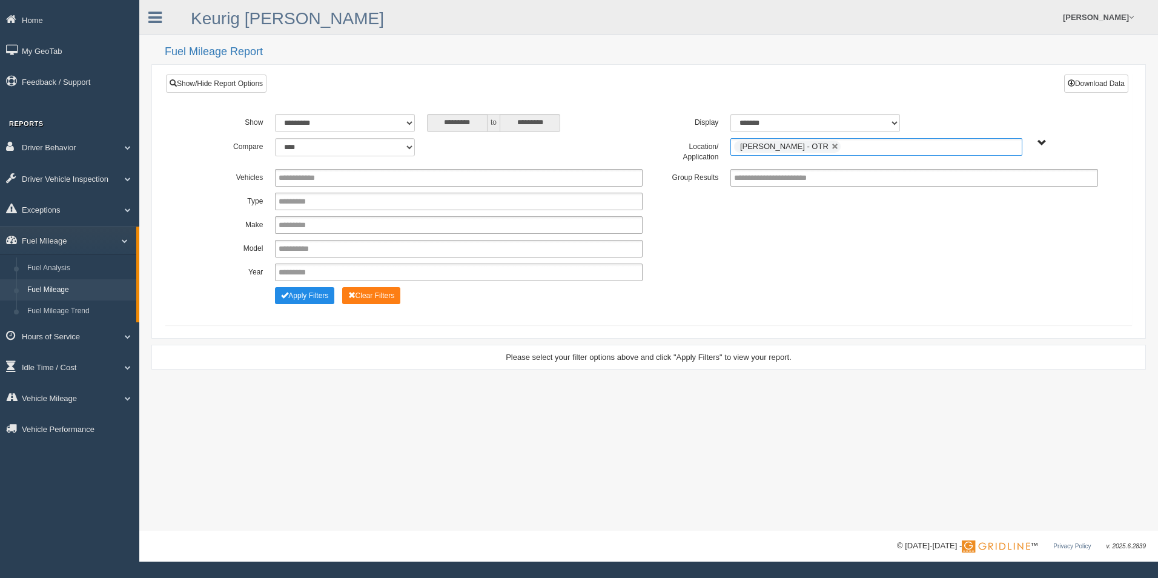
click at [827, 154] on ul "[PERSON_NAME] - OTR" at bounding box center [876, 147] width 291 height 18
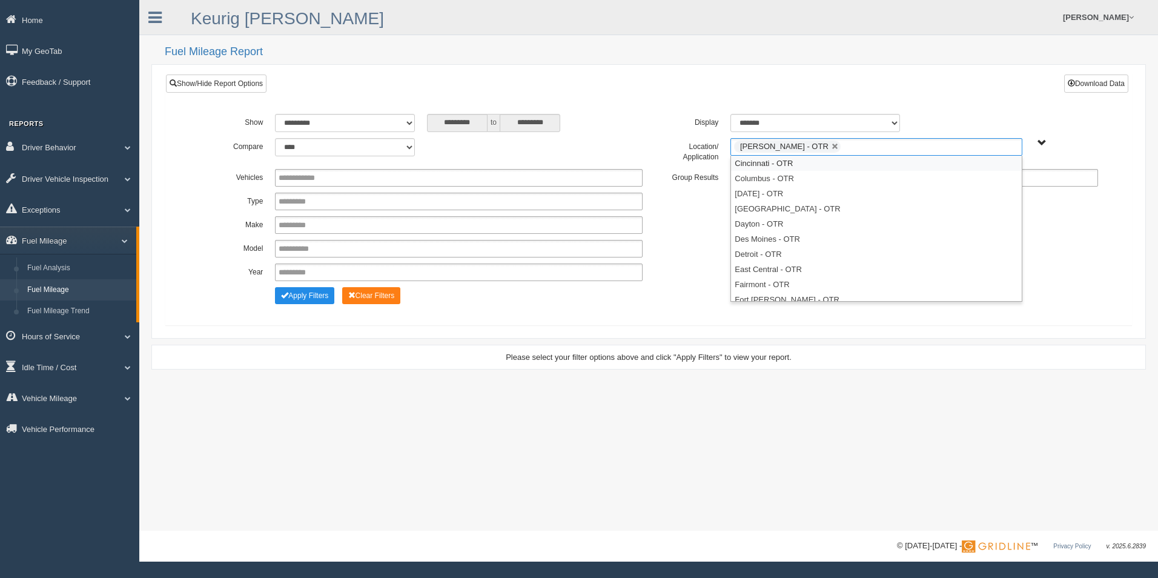
click at [804, 165] on li "Cincinnati - OTR" at bounding box center [876, 163] width 290 height 15
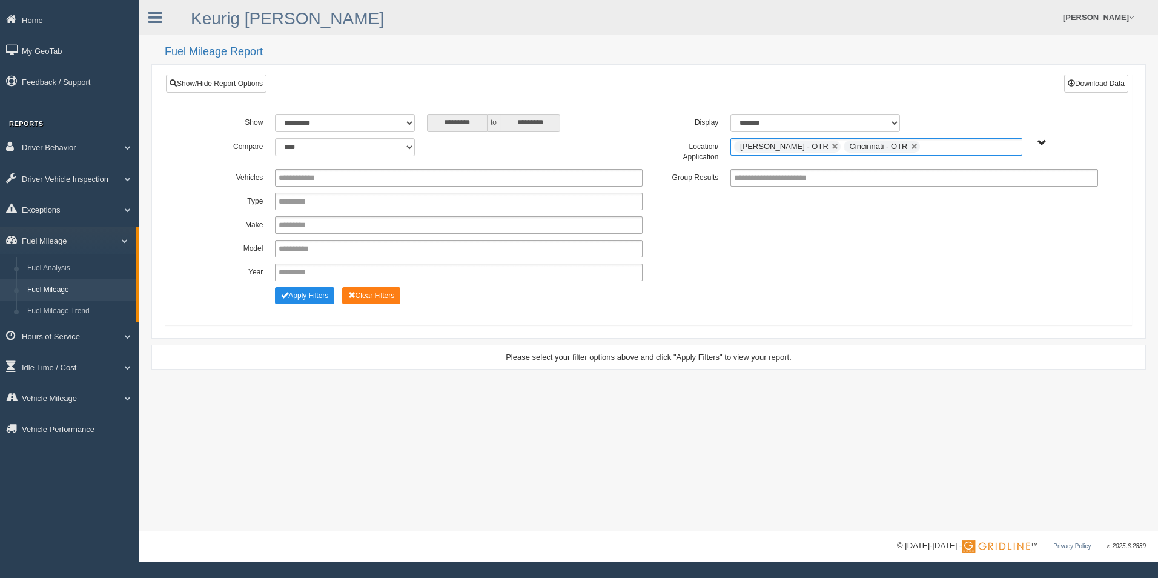
click at [901, 145] on ul "[PERSON_NAME] - OTR Cincinnati - OTR" at bounding box center [876, 147] width 291 height 18
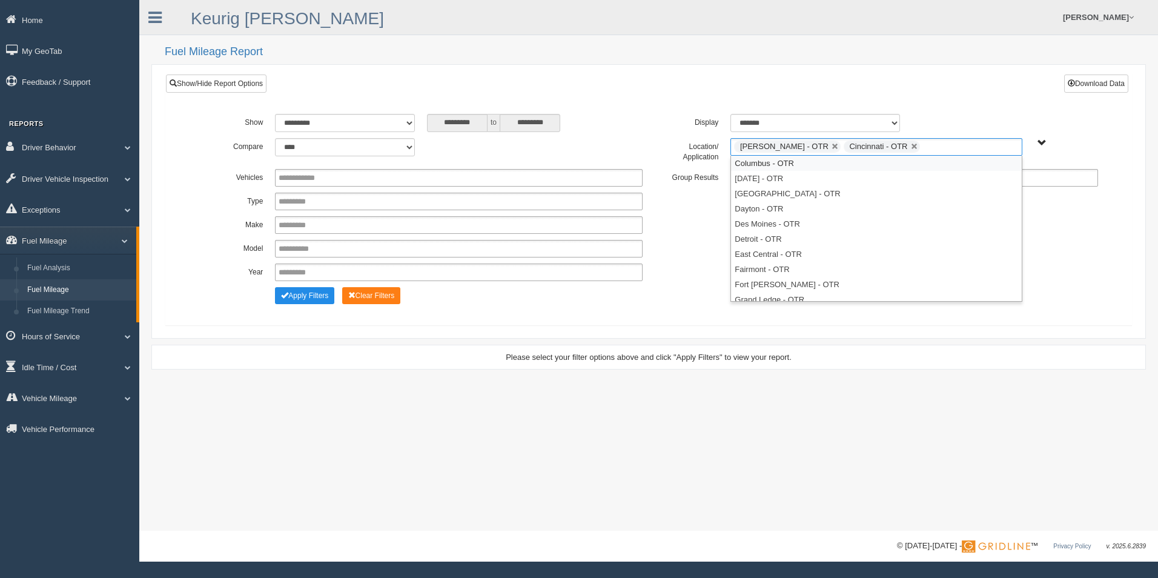
click at [817, 161] on li "Columbus - OTR" at bounding box center [876, 163] width 290 height 15
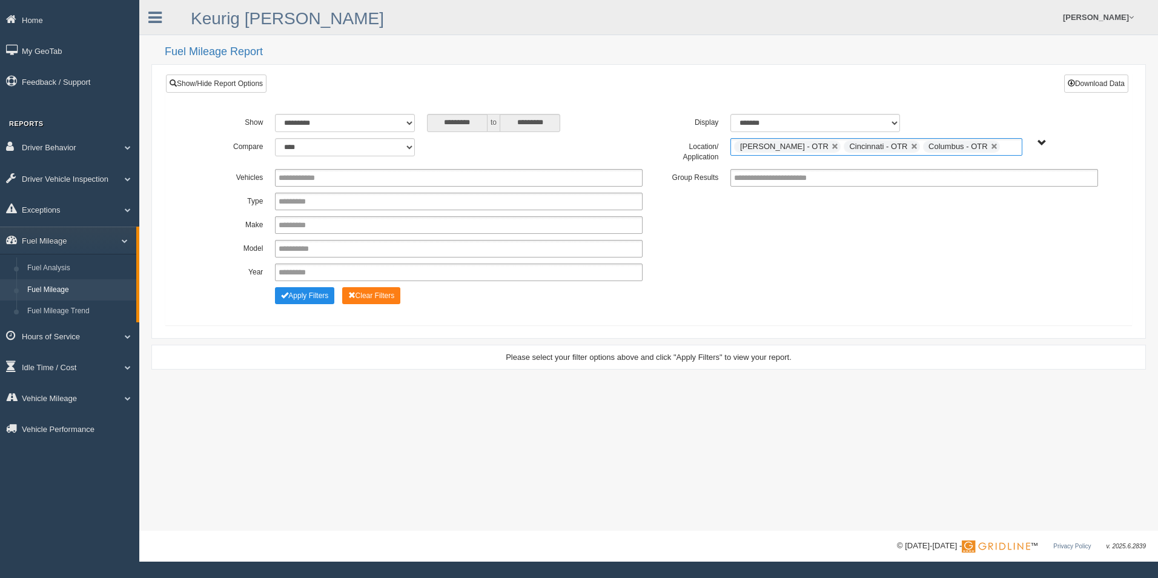
click at [1003, 144] on input "text" at bounding box center [1010, 146] width 15 height 15
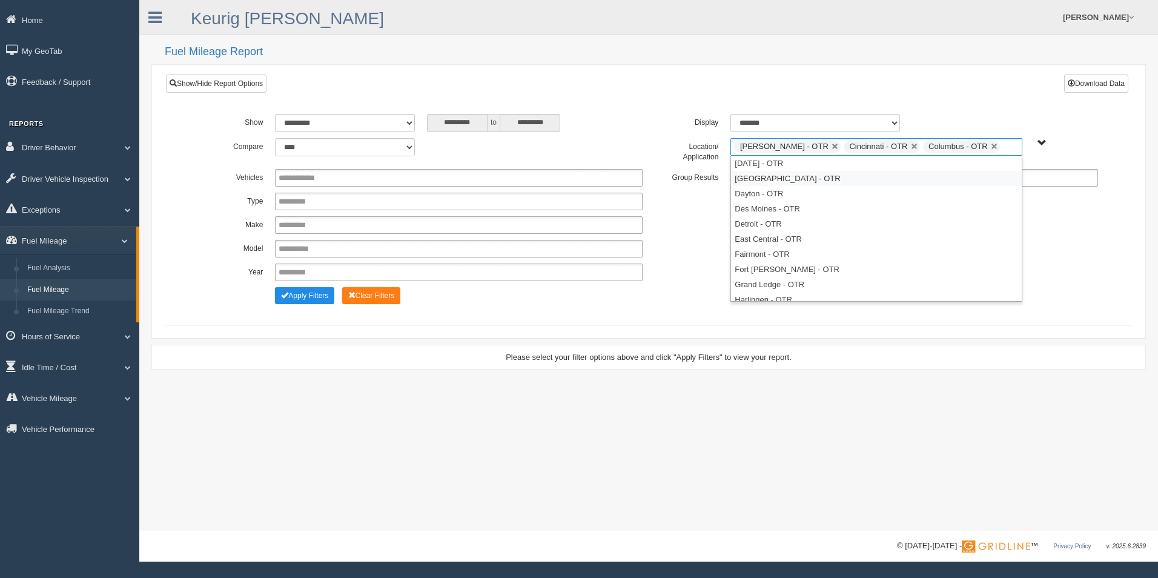
click at [828, 175] on li "[GEOGRAPHIC_DATA] - OTR" at bounding box center [876, 178] width 290 height 15
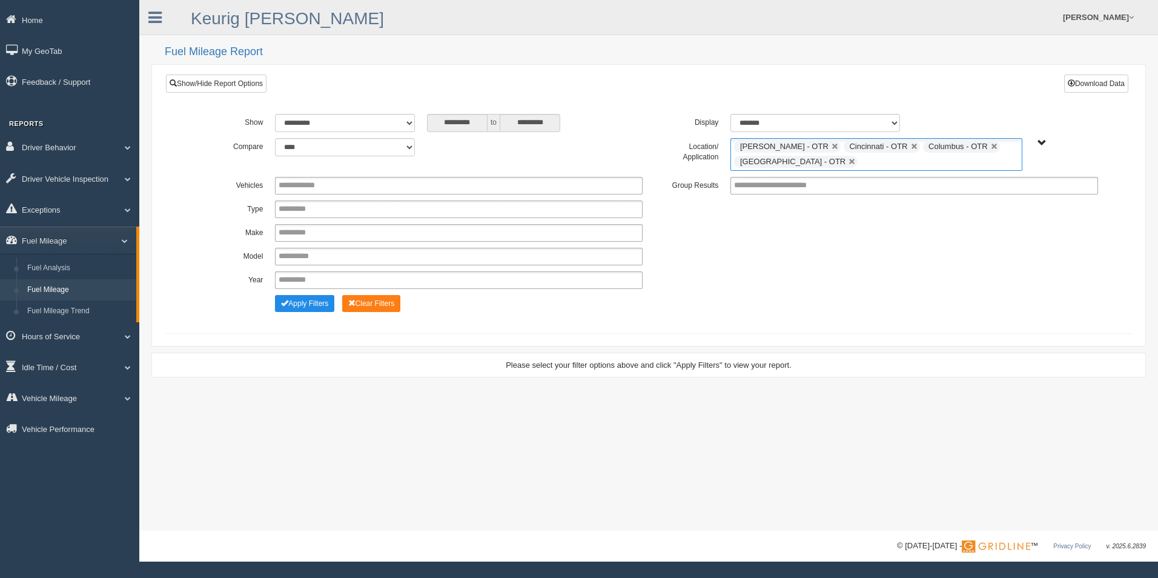
click at [886, 163] on ul "[PERSON_NAME] - OTR Cincinnati - OTR Columbus - OTR [GEOGRAPHIC_DATA] - [GEOGRA…" at bounding box center [876, 154] width 291 height 33
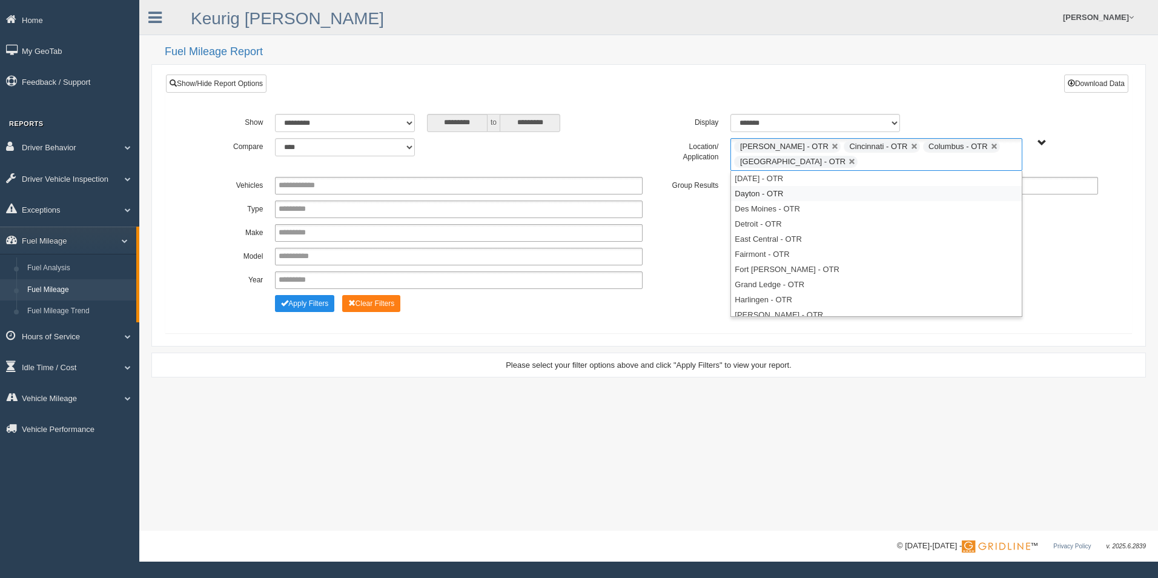
click at [777, 194] on li "Dayton - OTR" at bounding box center [876, 193] width 290 height 15
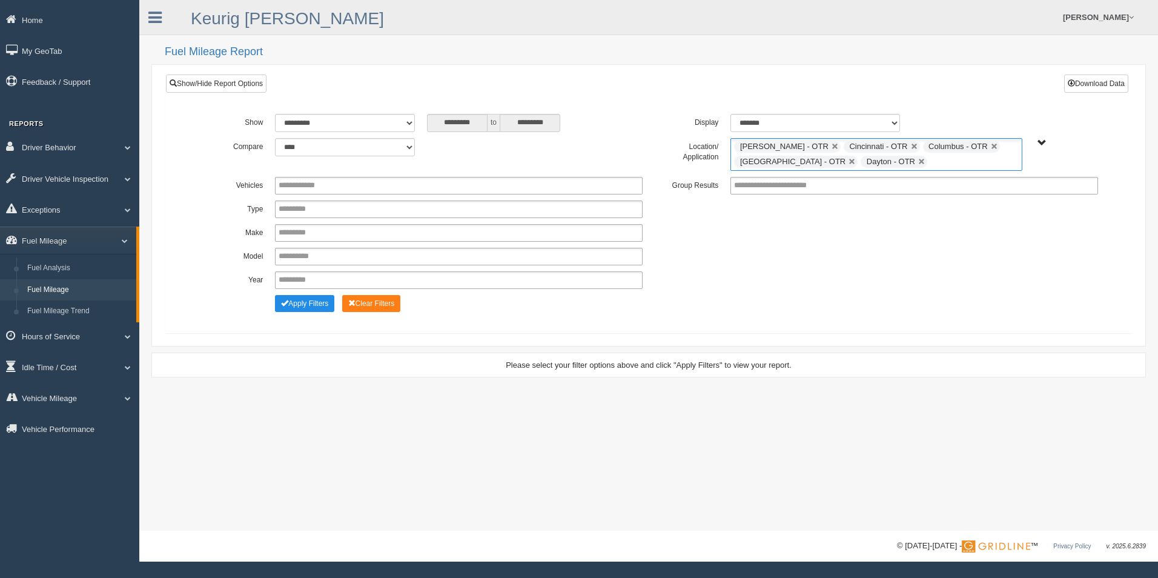
click at [936, 163] on ul "[PERSON_NAME] - OTR Cincinnati - OTR Columbus - OTR [GEOGRAPHIC_DATA] - [GEOGRA…" at bounding box center [876, 154] width 291 height 33
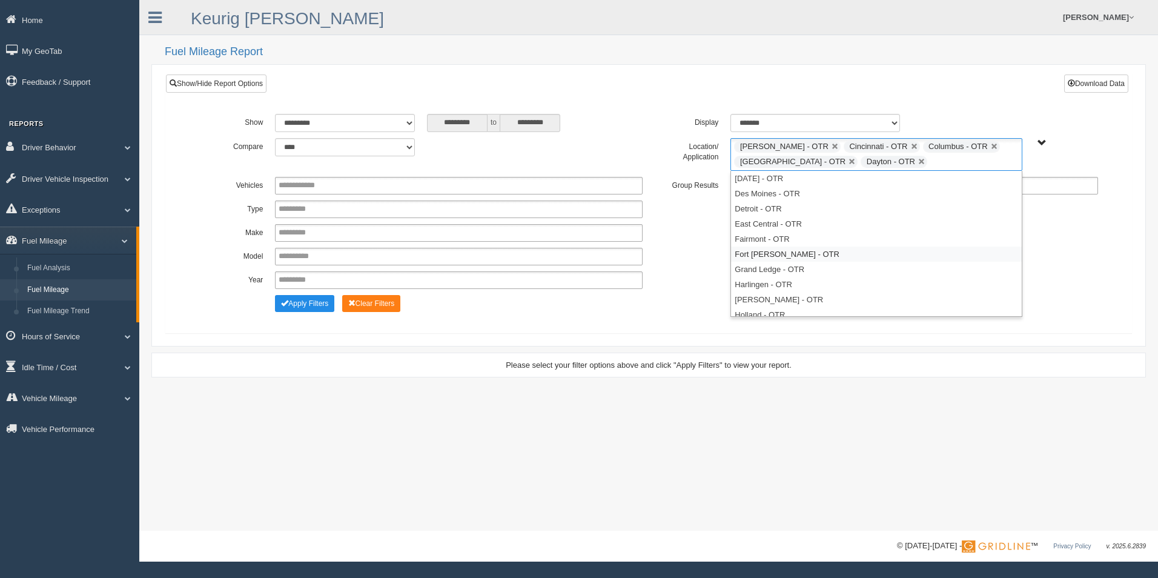
click at [764, 256] on li "Fort [PERSON_NAME] - OTR" at bounding box center [876, 254] width 290 height 15
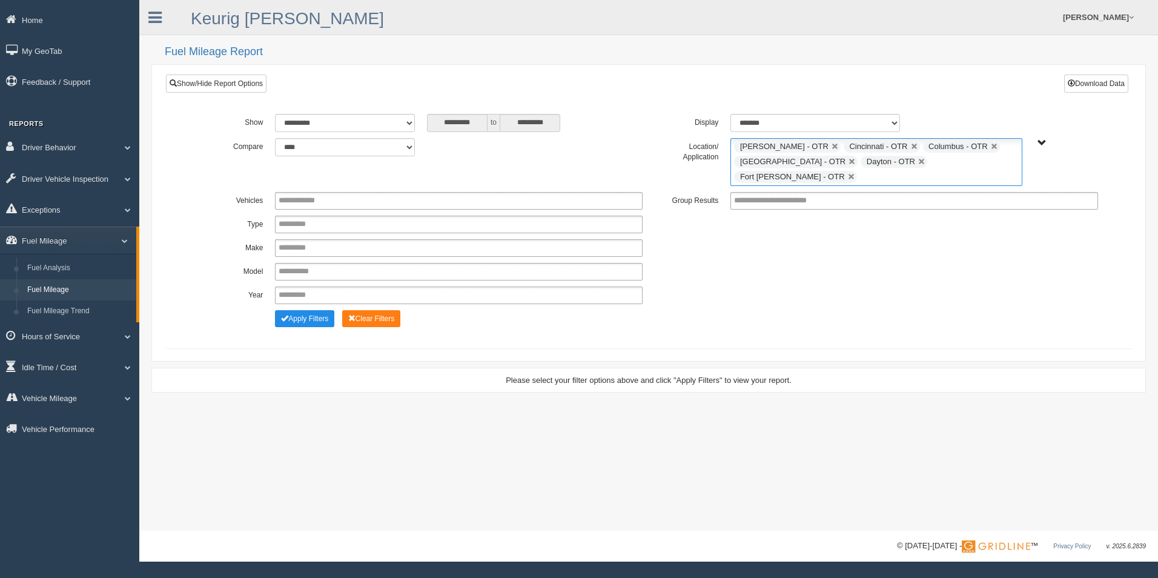
click at [875, 170] on input "text" at bounding box center [867, 177] width 15 height 15
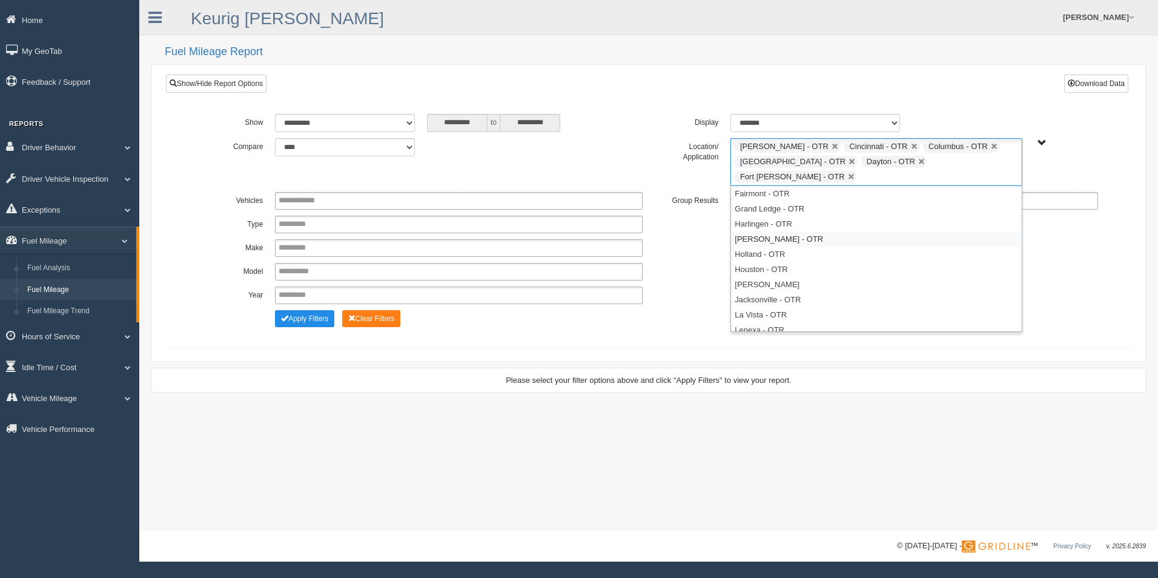
scroll to position [121, 0]
click at [777, 277] on li "Little Hocking - OTR" at bounding box center [876, 284] width 290 height 15
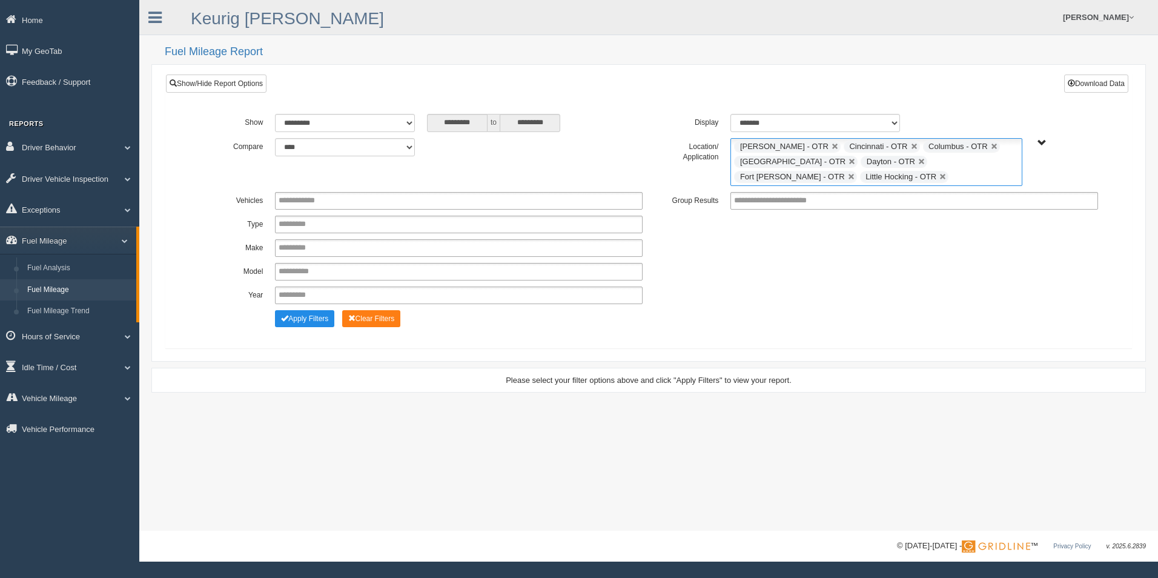
click at [847, 173] on ul "[PERSON_NAME] - OTR Cincinnati - OTR Columbus - OTR [GEOGRAPHIC_DATA] - [GEOGRA…" at bounding box center [876, 162] width 291 height 48
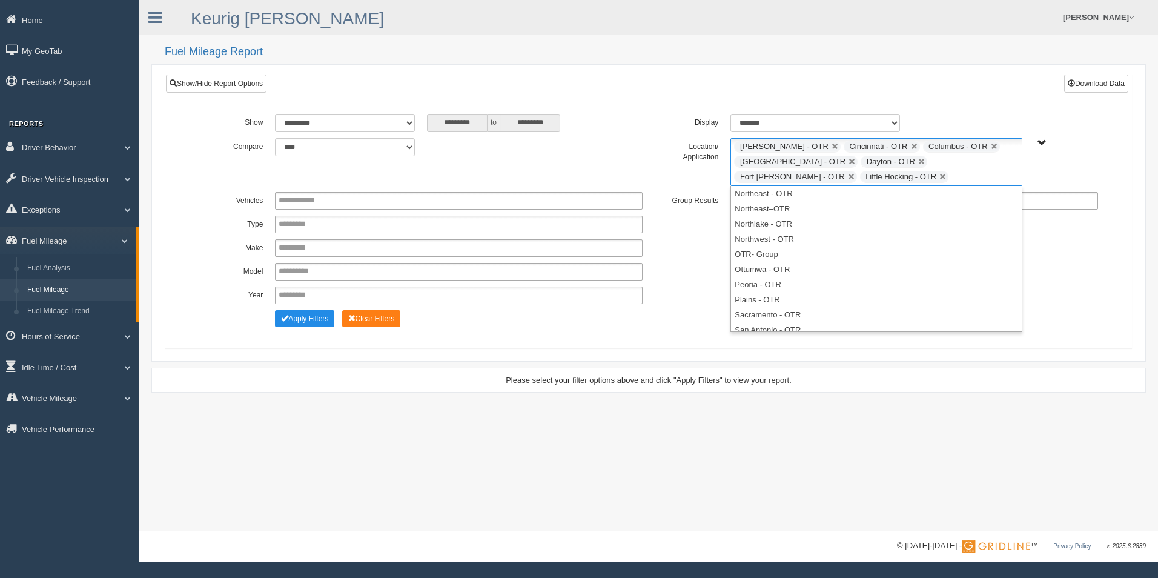
scroll to position [460, 0]
click at [786, 309] on li "Twinsburg - OTR" at bounding box center [876, 308] width 290 height 15
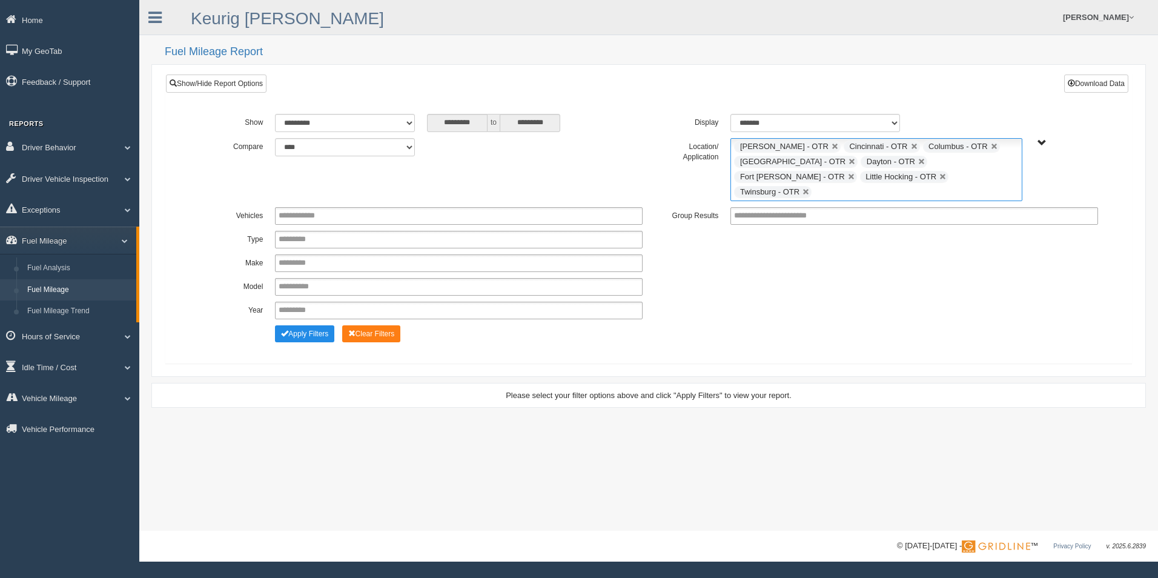
click at [920, 178] on ul "[PERSON_NAME] - OTR Cincinnati - OTR Columbus - OTR [GEOGRAPHIC_DATA] - [GEOGRA…" at bounding box center [876, 169] width 291 height 63
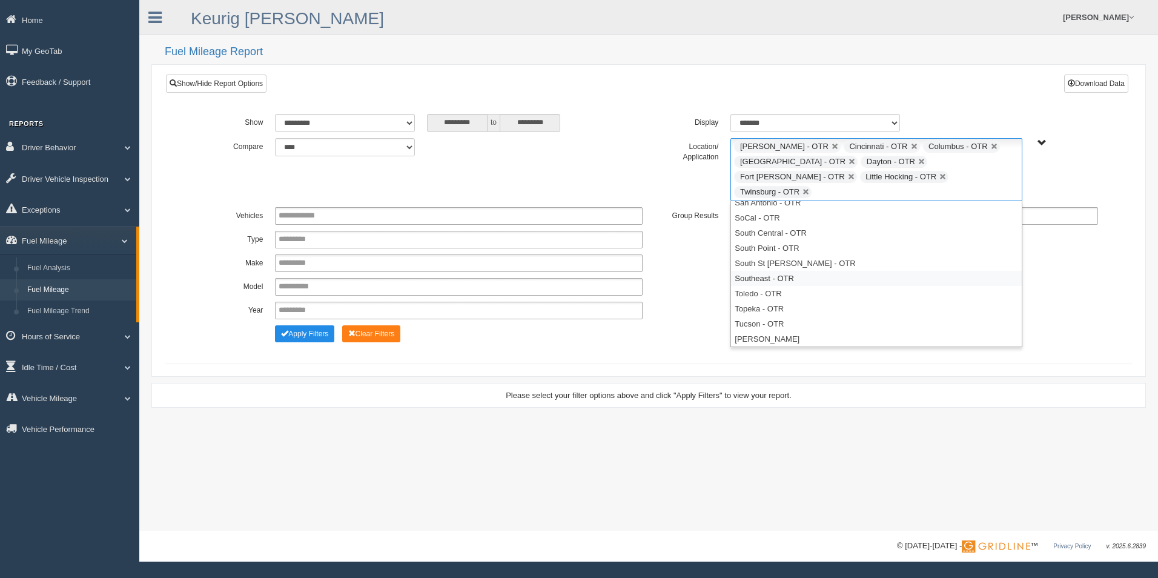
scroll to position [385, 0]
click at [783, 301] on li "South Point - OTR" at bounding box center [876, 308] width 290 height 15
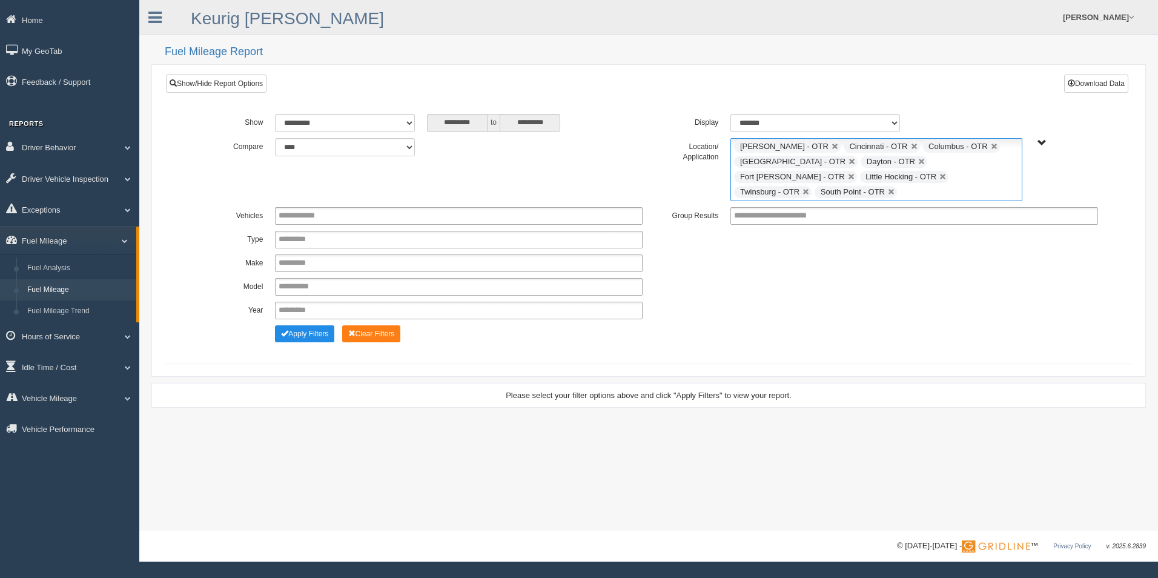
click at [915, 185] on input "text" at bounding box center [907, 192] width 15 height 15
click at [677, 302] on div "Year **** **** **** **** **** **** **** **** **** **** **** **** **** **** ****…" at bounding box center [648, 311] width 911 height 18
click at [1087, 85] on button "Download Data" at bounding box center [1096, 84] width 64 height 18
